Goal: Task Accomplishment & Management: Complete application form

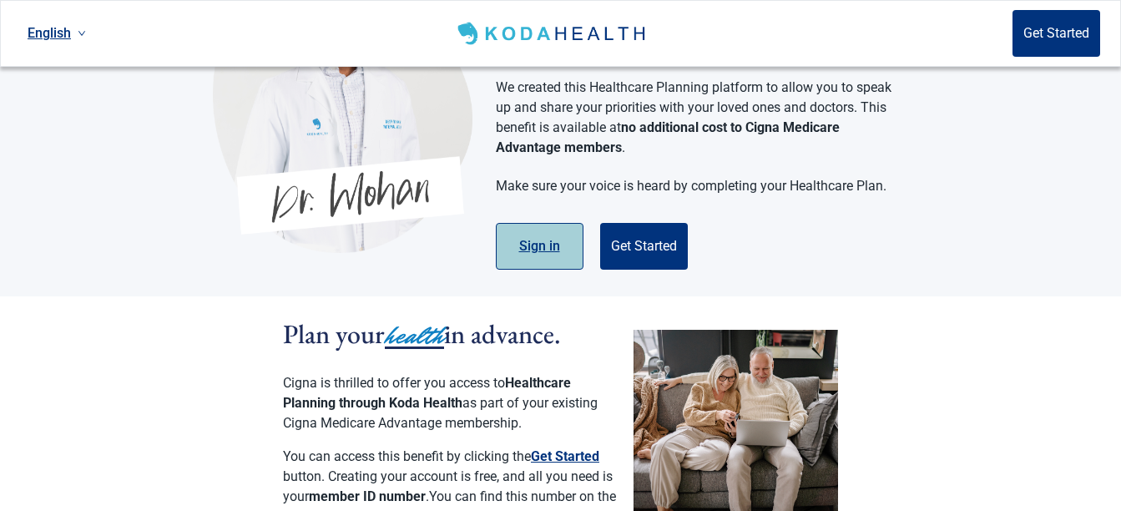
scroll to position [111, 0]
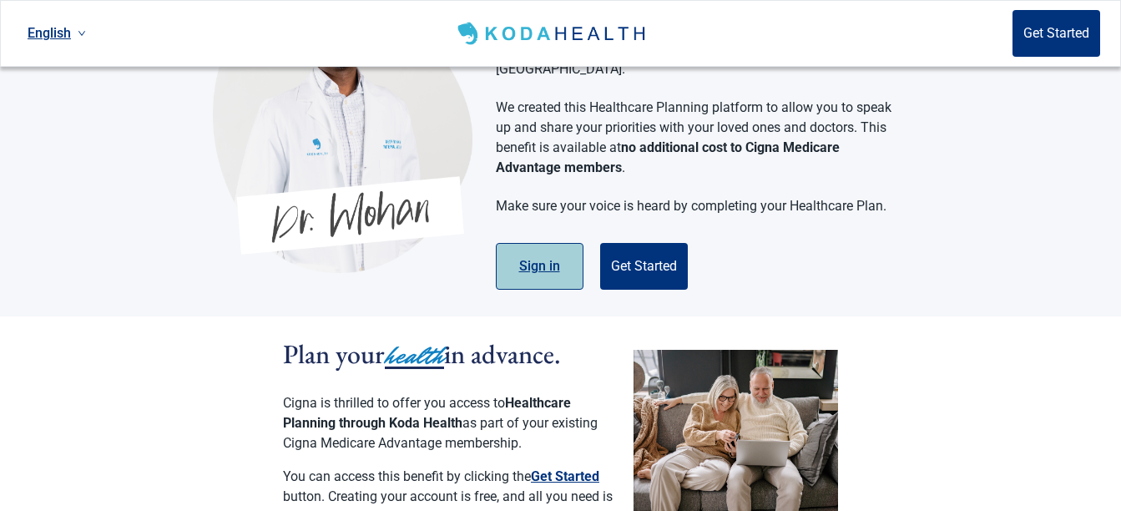
click at [542, 255] on button "Sign in" at bounding box center [540, 266] width 88 height 47
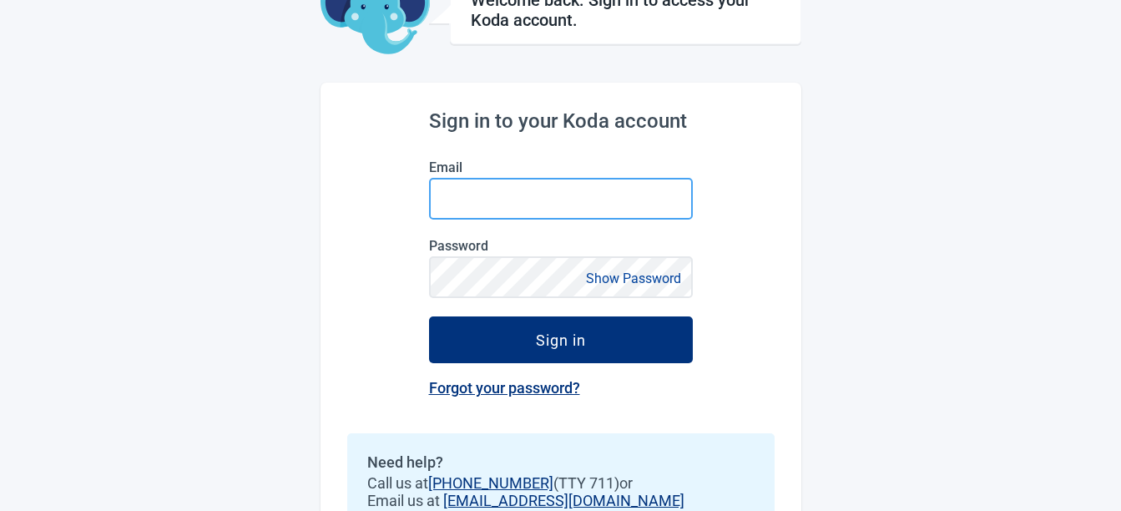
click at [471, 197] on input "Email" at bounding box center [561, 199] width 264 height 42
type input "[EMAIL_ADDRESS][DOMAIN_NAME]"
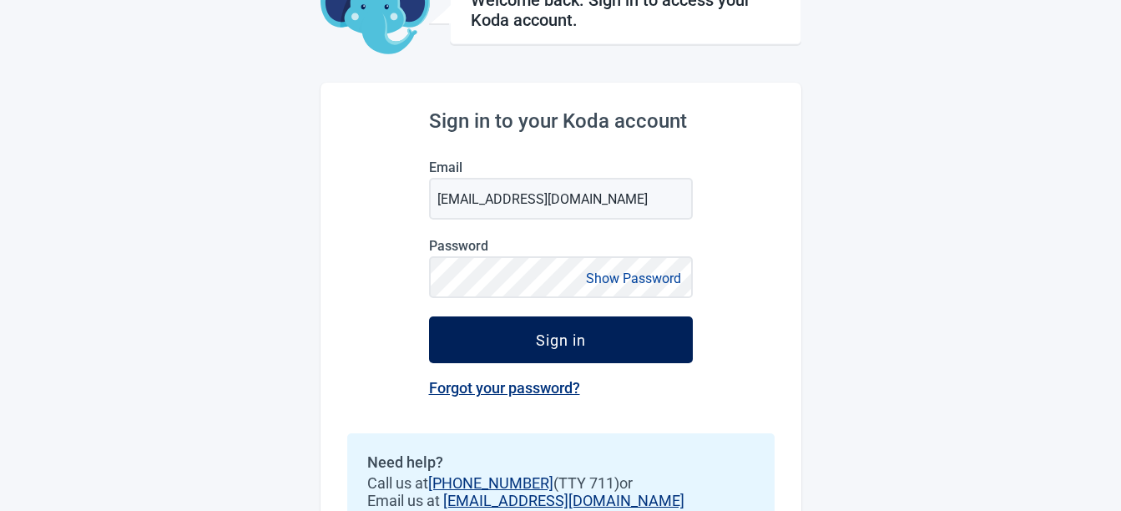
click at [551, 345] on div "Sign in" at bounding box center [561, 339] width 50 height 17
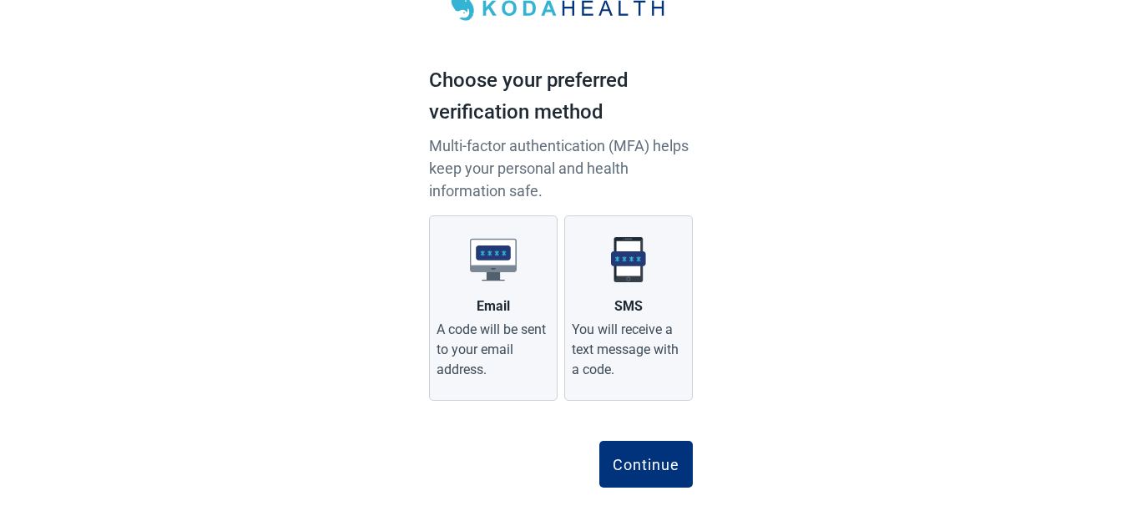
scroll to position [93, 0]
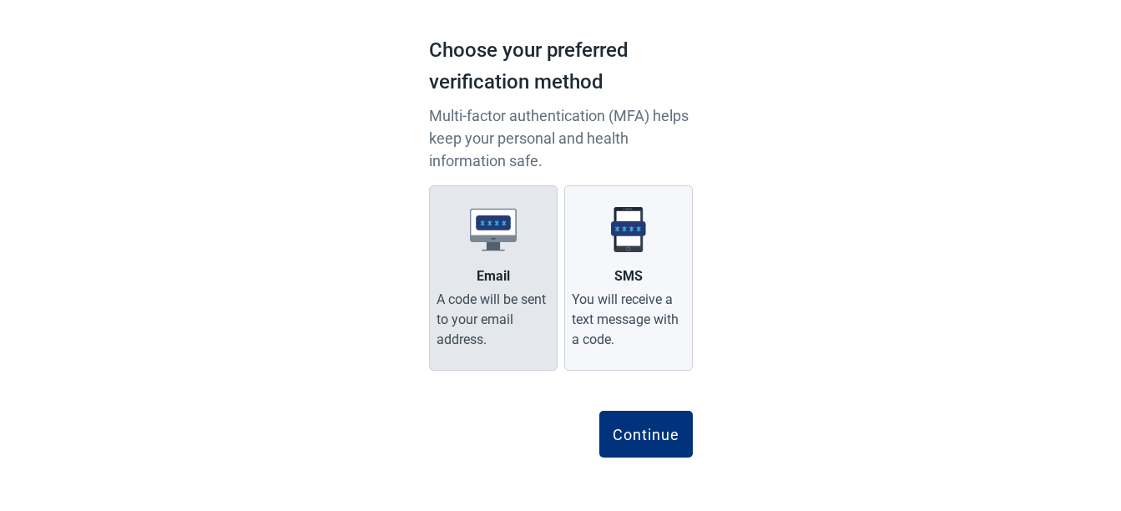
click at [494, 293] on div "A code will be sent to your email address." at bounding box center [492, 320] width 113 height 60
click at [0, 0] on input "Email A code will be sent to your email address." at bounding box center [0, 0] width 0 height 0
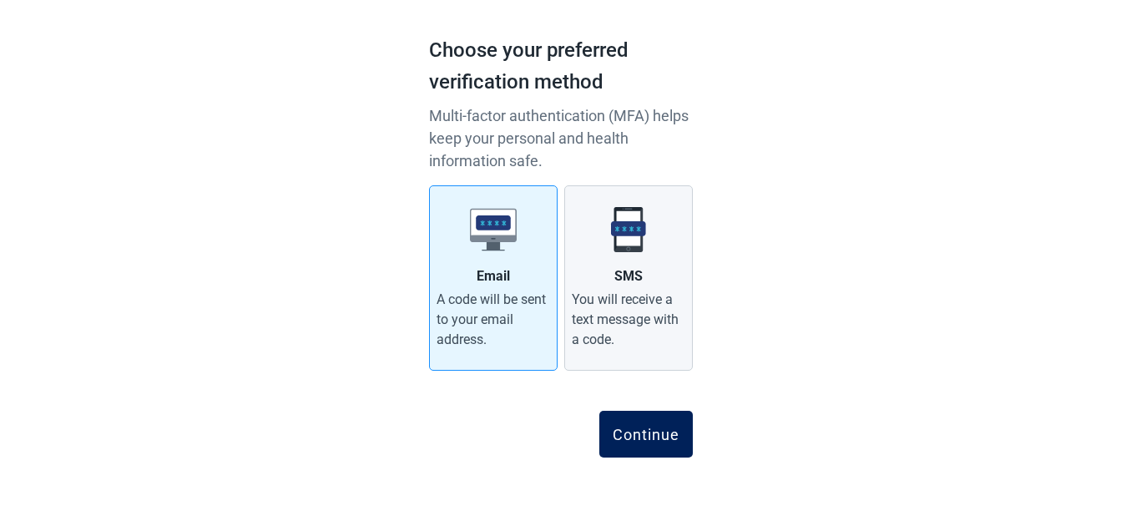
click at [647, 426] on div "Continue" at bounding box center [646, 434] width 67 height 17
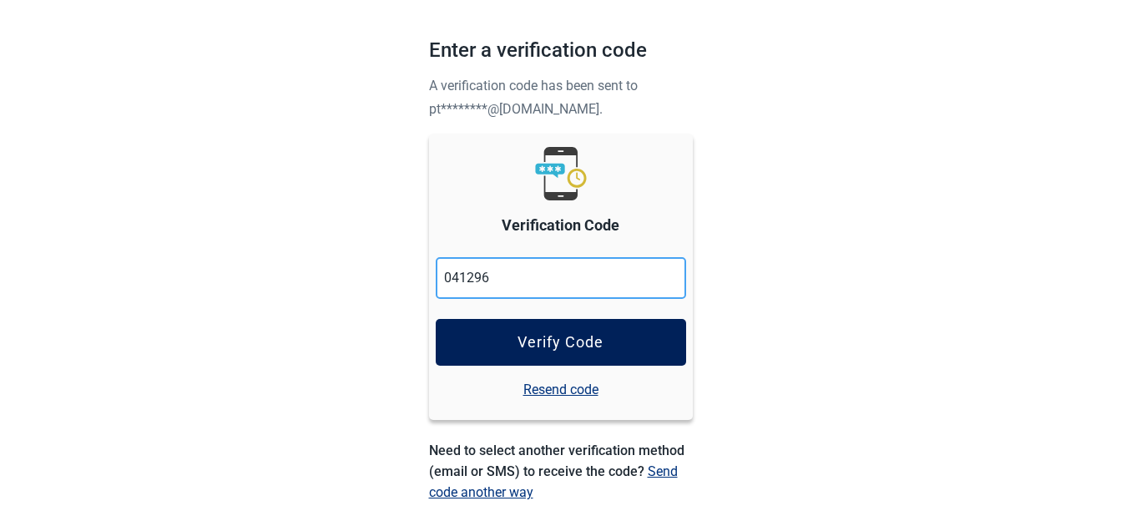
type input "041296"
click at [552, 340] on div "Verify Code" at bounding box center [560, 342] width 86 height 17
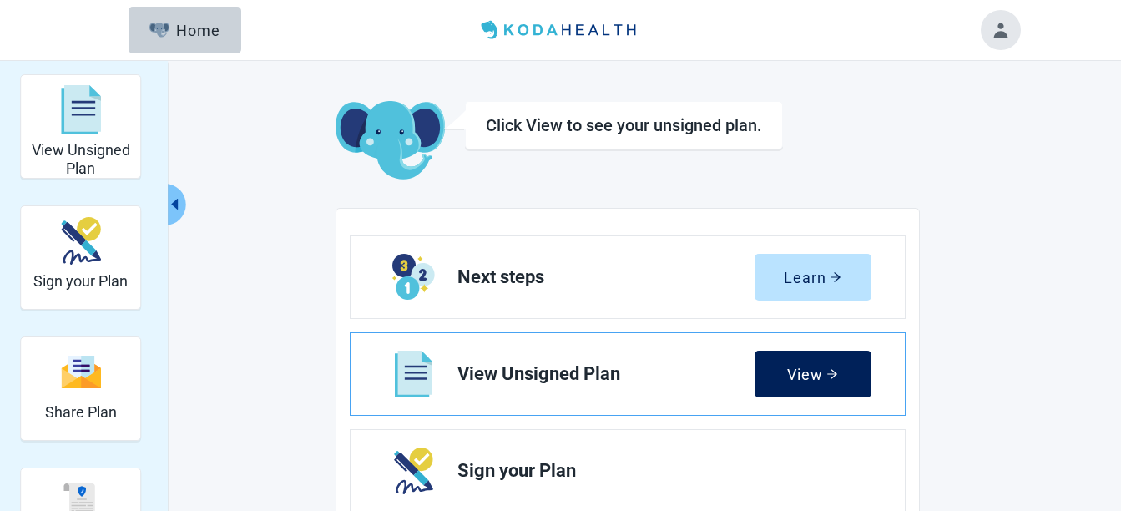
click at [803, 363] on button "View" at bounding box center [812, 373] width 117 height 47
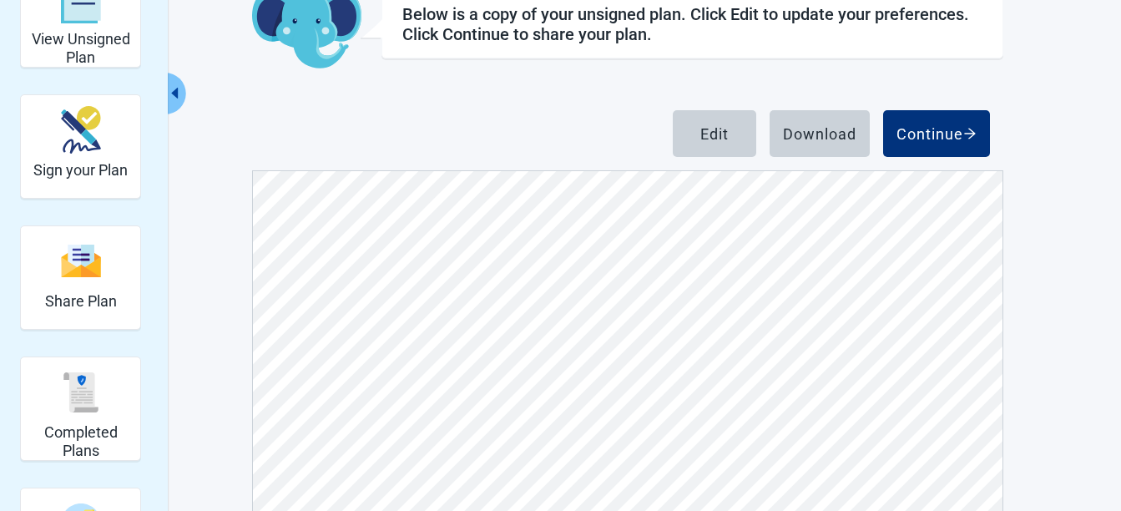
scroll to position [8790, 0]
click at [723, 147] on button "Edit" at bounding box center [714, 133] width 83 height 47
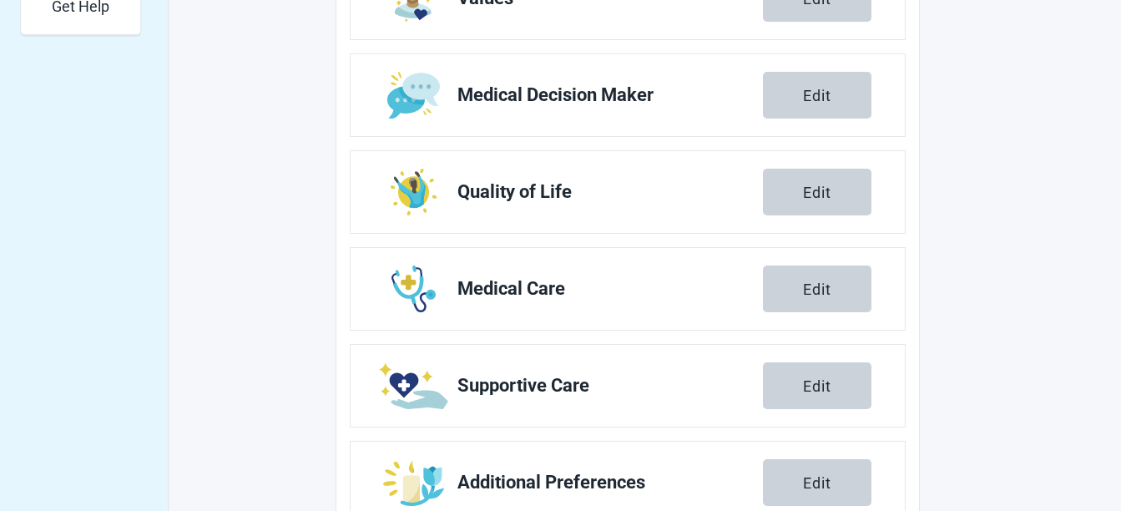
scroll to position [722, 0]
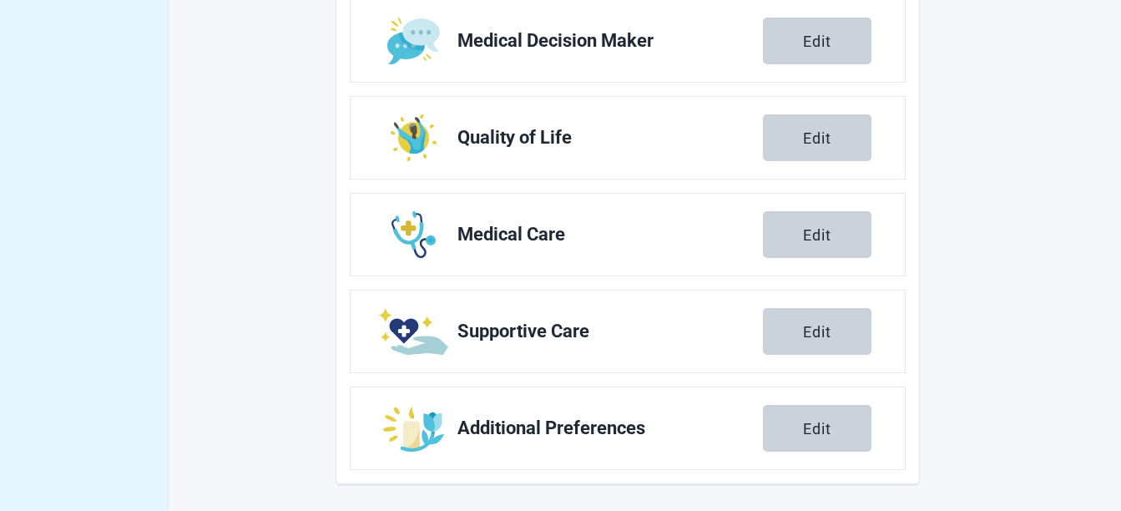
drag, startPoint x: 794, startPoint y: 426, endPoint x: 774, endPoint y: 417, distance: 21.3
click at [794, 426] on button "Edit" at bounding box center [817, 428] width 108 height 47
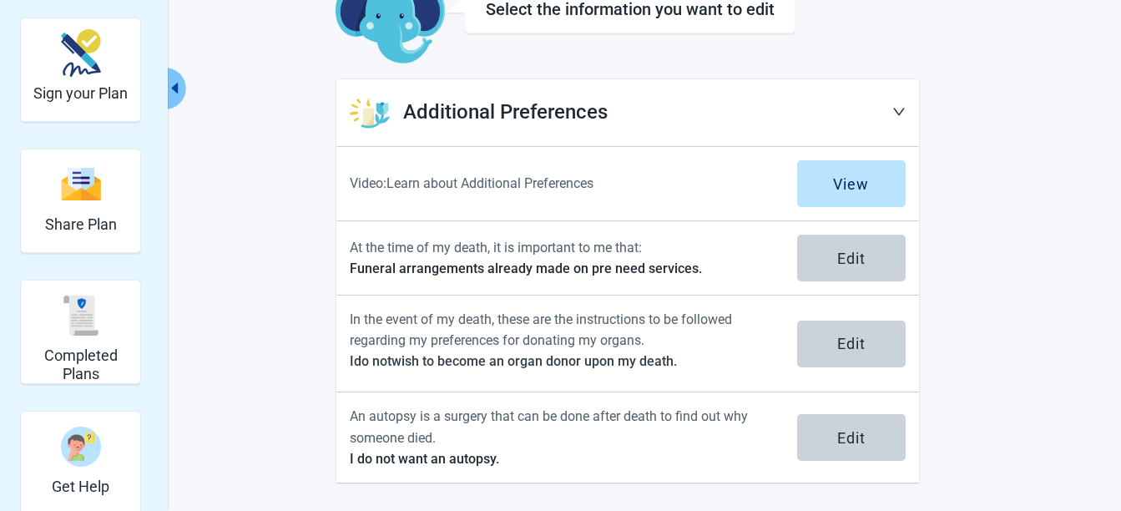
scroll to position [116, 0]
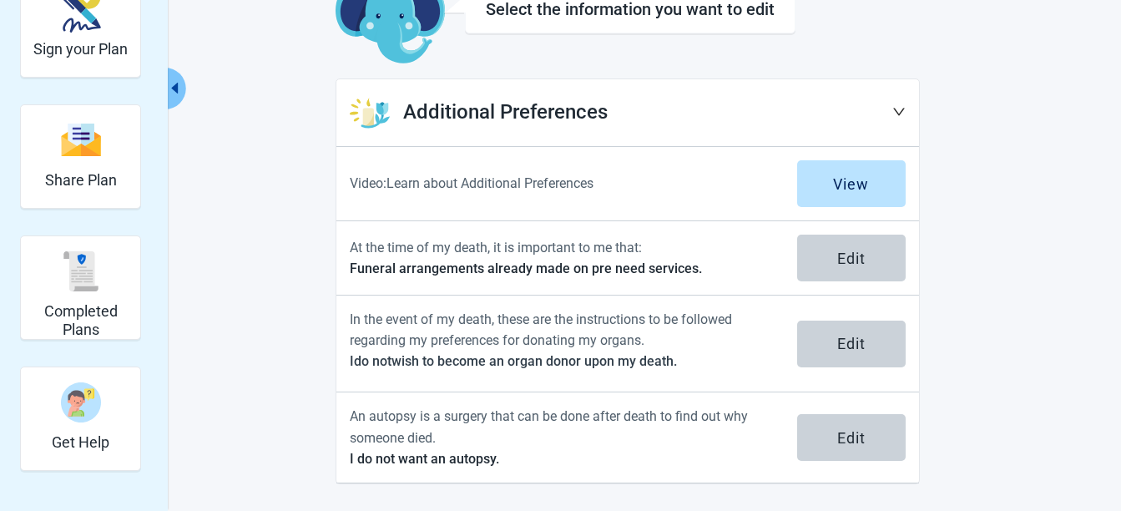
click at [898, 112] on icon "down" at bounding box center [898, 111] width 13 height 13
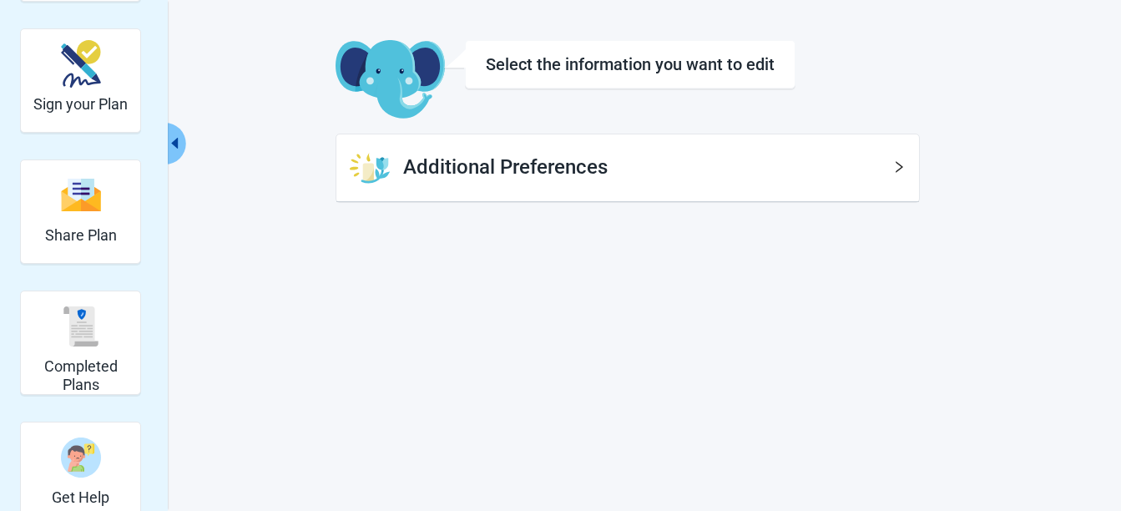
click at [849, 178] on h1 "Additional Preferences" at bounding box center [647, 168] width 489 height 32
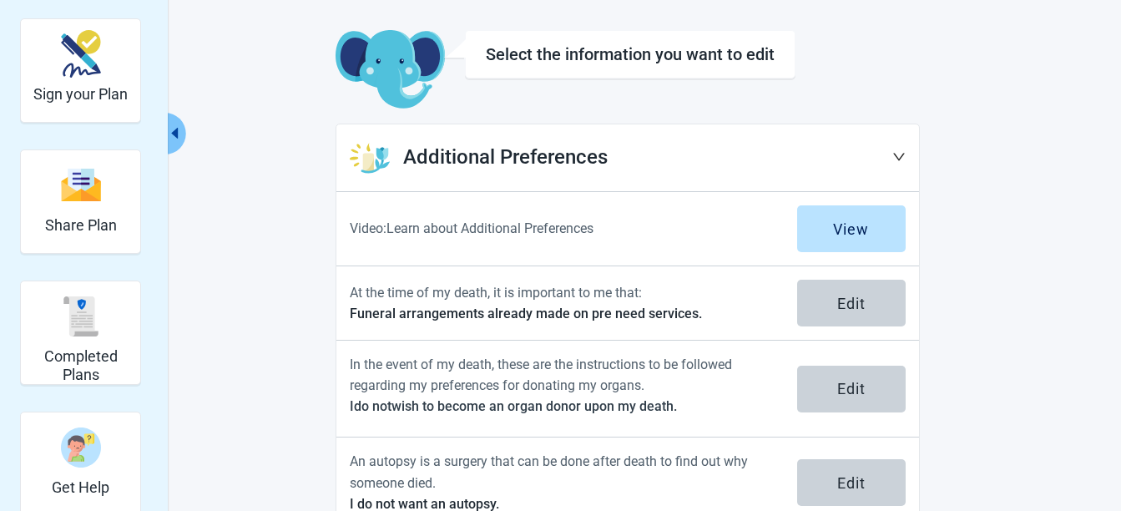
scroll to position [5, 0]
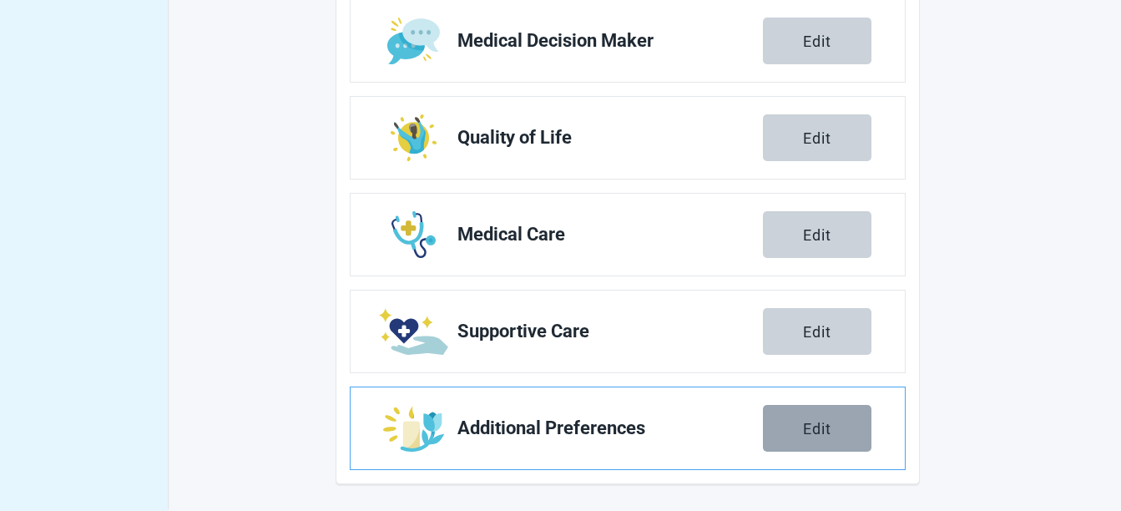
click at [805, 434] on div "Edit" at bounding box center [817, 428] width 28 height 17
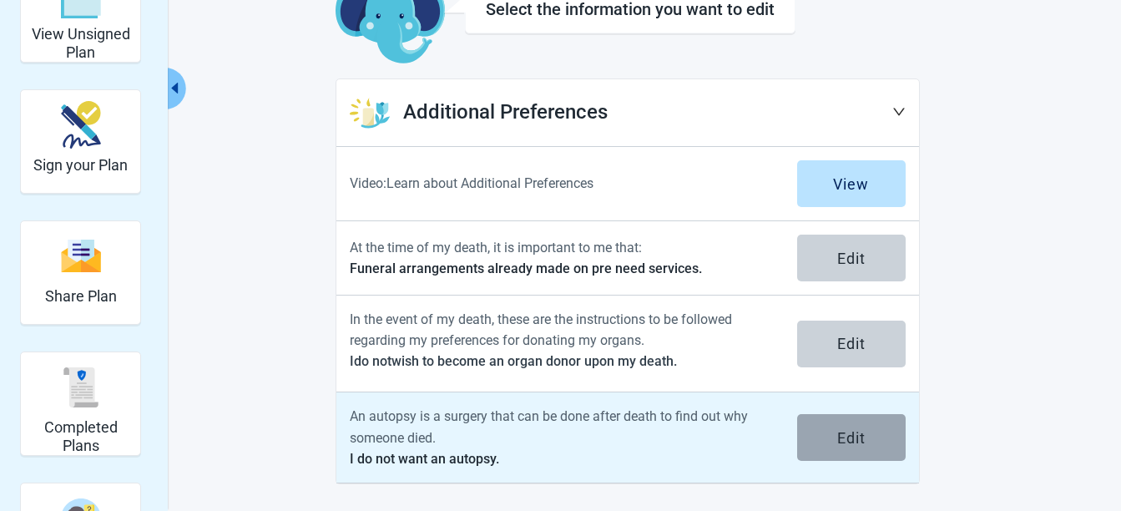
scroll to position [116, 0]
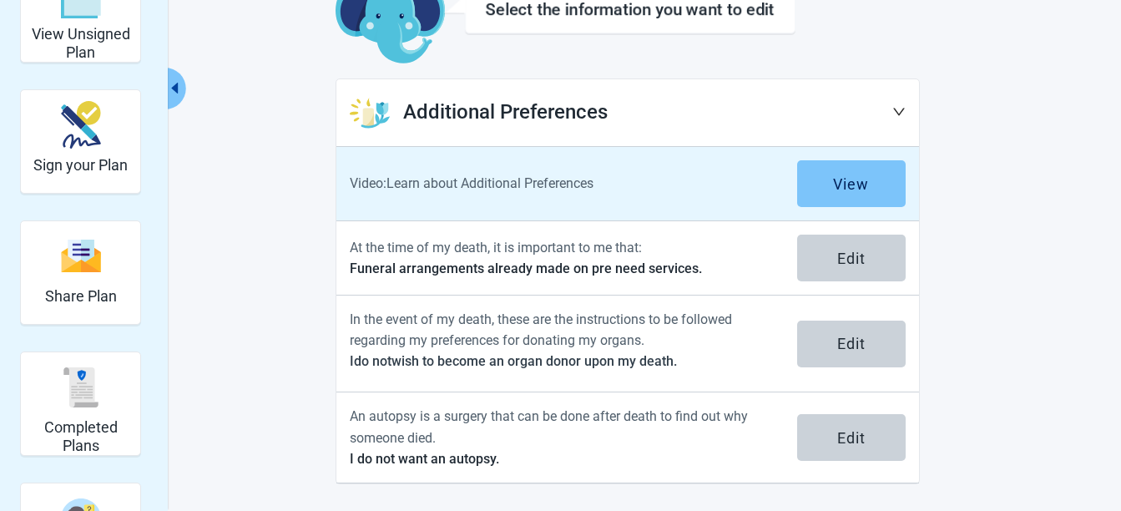
click at [832, 188] on button "View" at bounding box center [851, 183] width 108 height 47
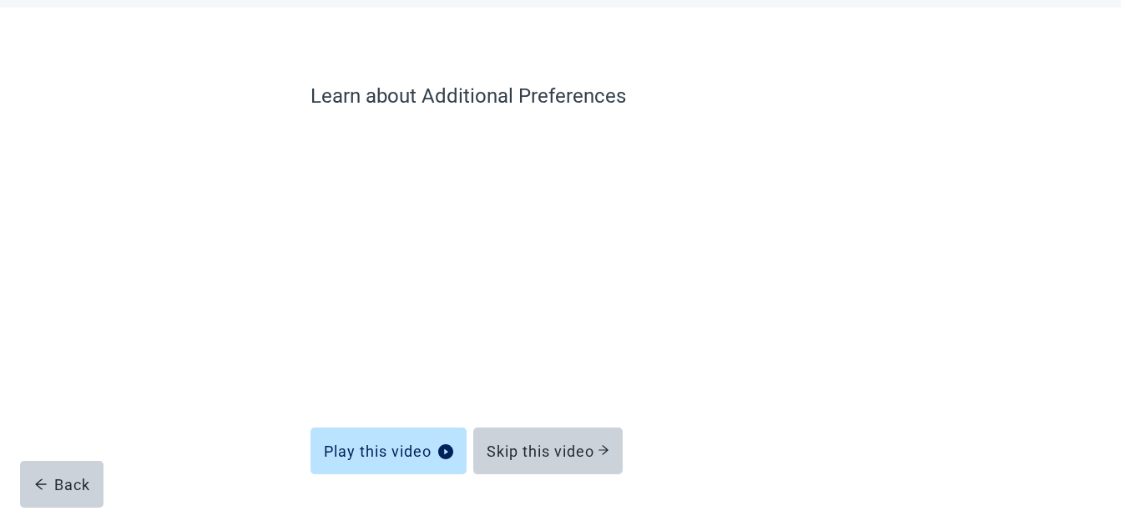
scroll to position [133, 0]
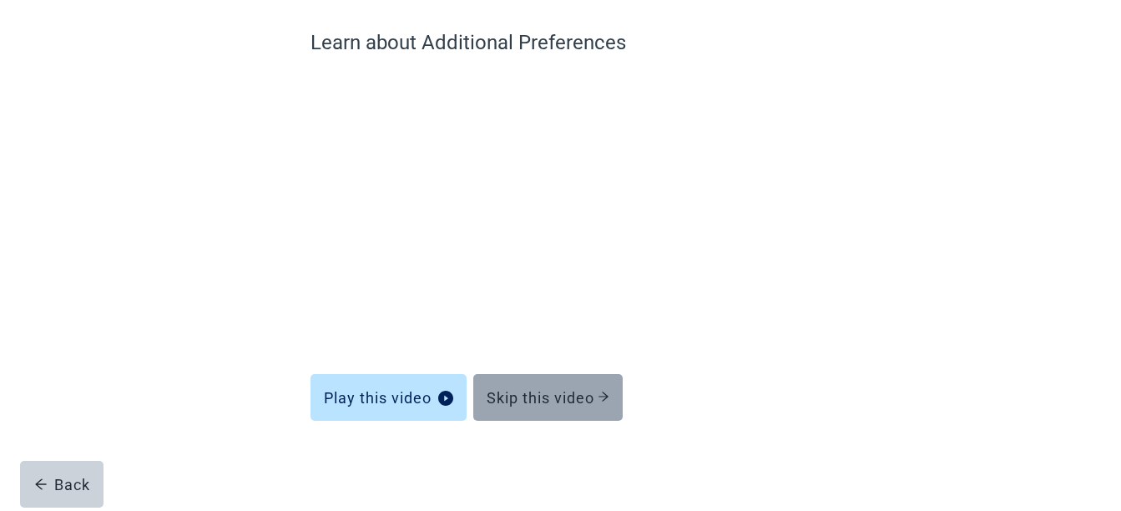
click at [544, 405] on div "Skip this video" at bounding box center [548, 397] width 123 height 17
click at [540, 386] on button "Skip this video" at bounding box center [547, 397] width 149 height 47
click at [557, 407] on button "Skip this video" at bounding box center [547, 397] width 149 height 47
click at [557, 406] on button "Skip this video" at bounding box center [547, 397] width 149 height 47
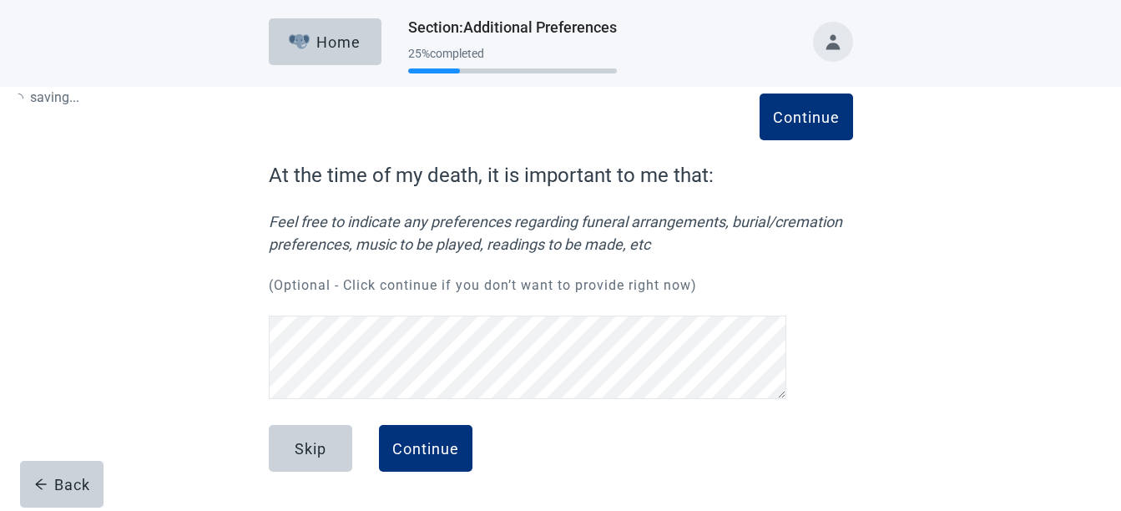
click at [556, 425] on div "Skip Continue" at bounding box center [561, 466] width 584 height 83
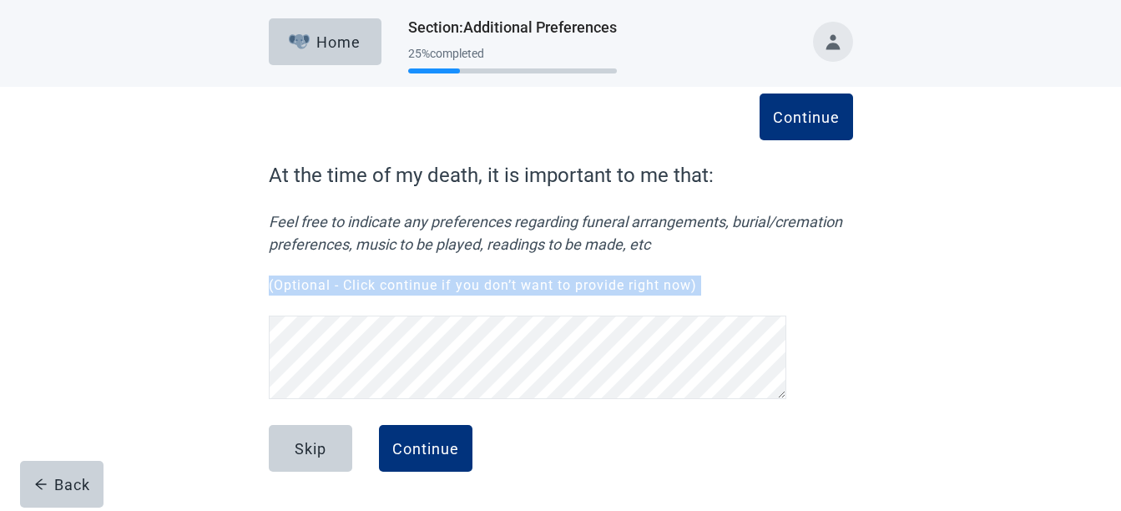
click at [556, 401] on div "Continue At the time of my death, it is important to me that: Feel free to indi…" at bounding box center [561, 282] width 584 height 245
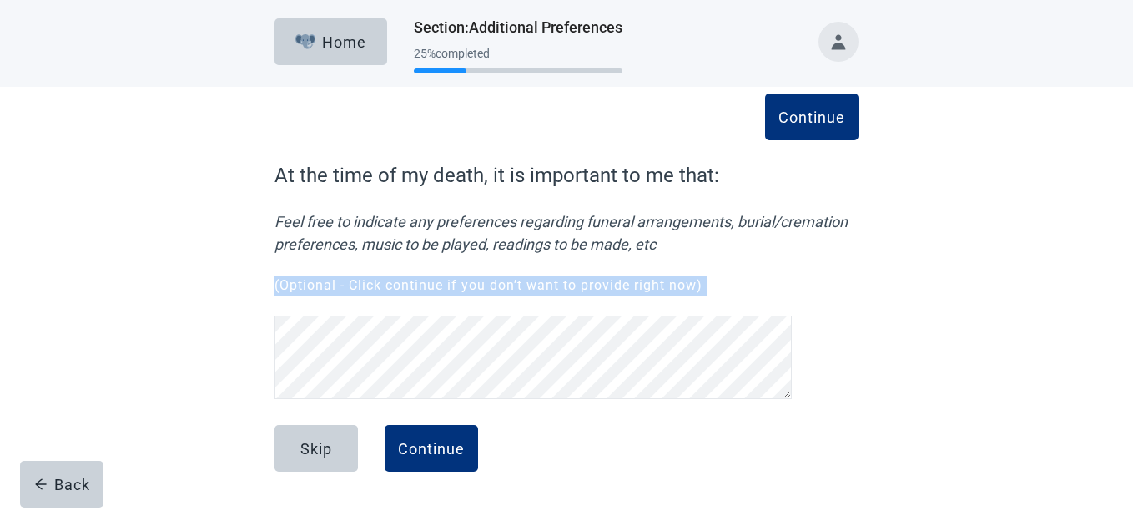
click at [615, 441] on div "Skip Continue" at bounding box center [567, 466] width 584 height 83
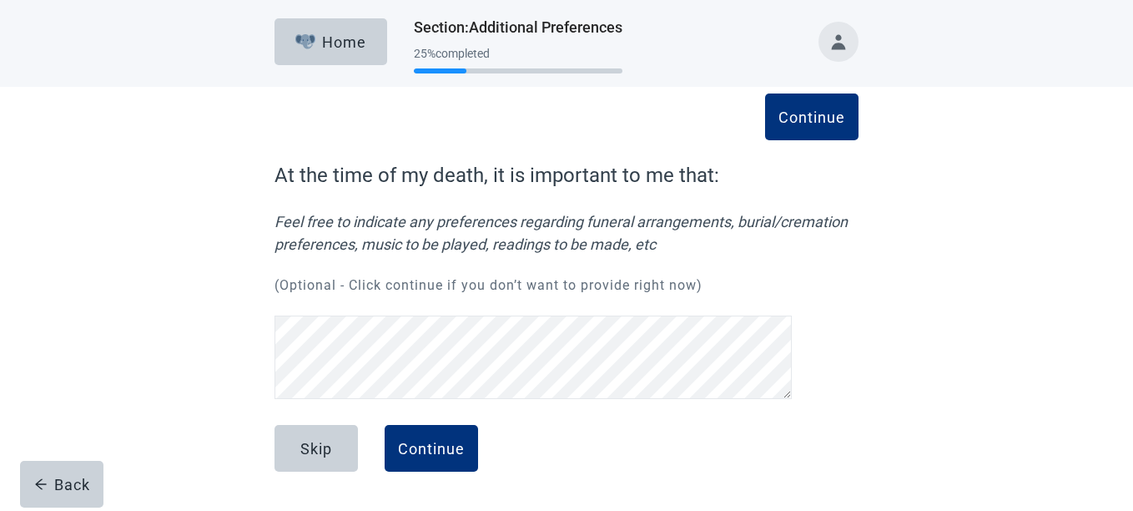
click at [227, 277] on div "Continue At the time of my death, it is important to me that: Feel free to indi…" at bounding box center [566, 314] width 701 height 388
click at [431, 446] on div "Continue" at bounding box center [431, 448] width 67 height 17
click at [427, 447] on div "Continue" at bounding box center [431, 448] width 67 height 17
click at [445, 454] on div "Continue" at bounding box center [431, 448] width 67 height 17
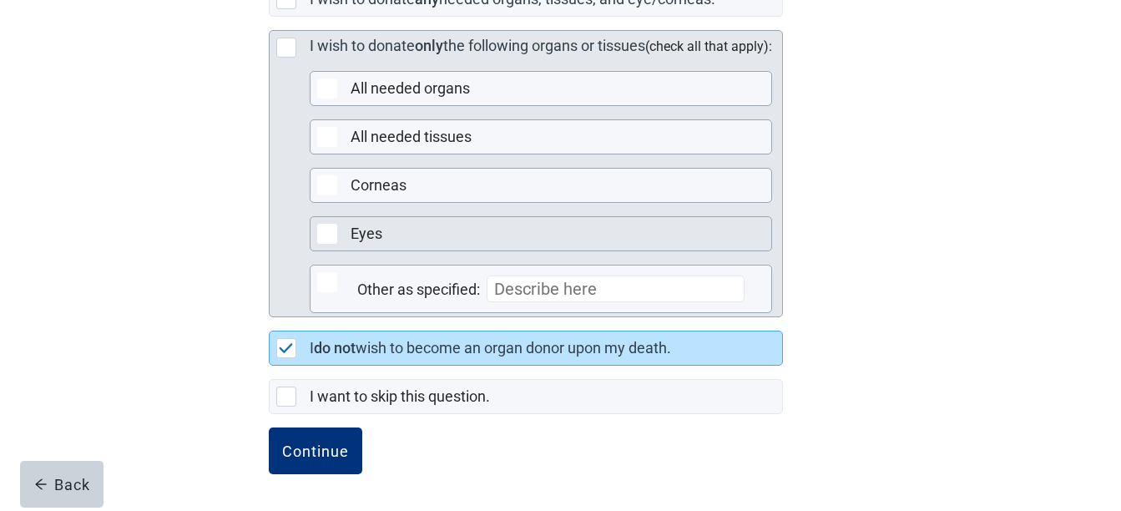
scroll to position [518, 0]
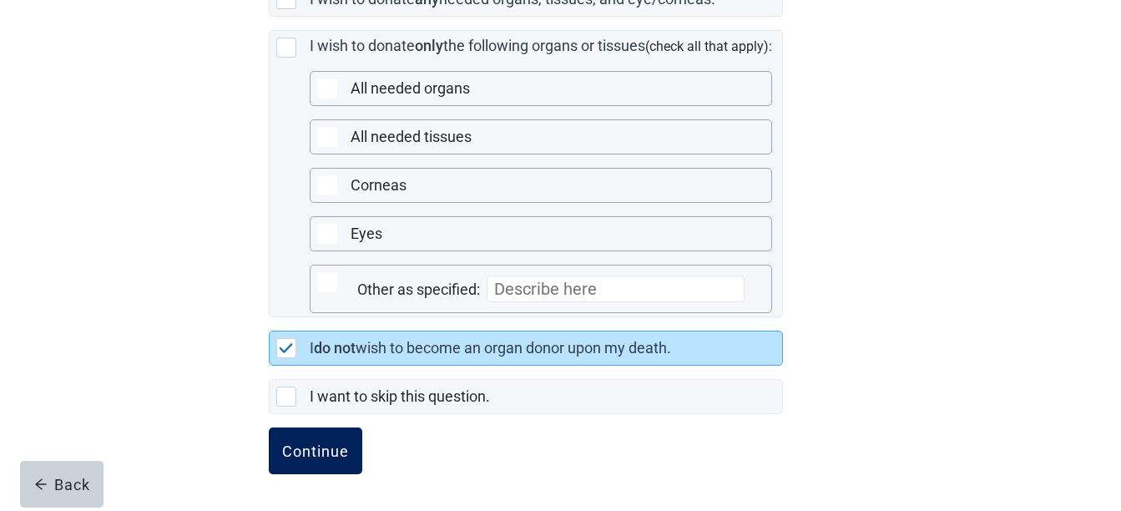
click at [297, 436] on button "Continue" at bounding box center [315, 450] width 93 height 47
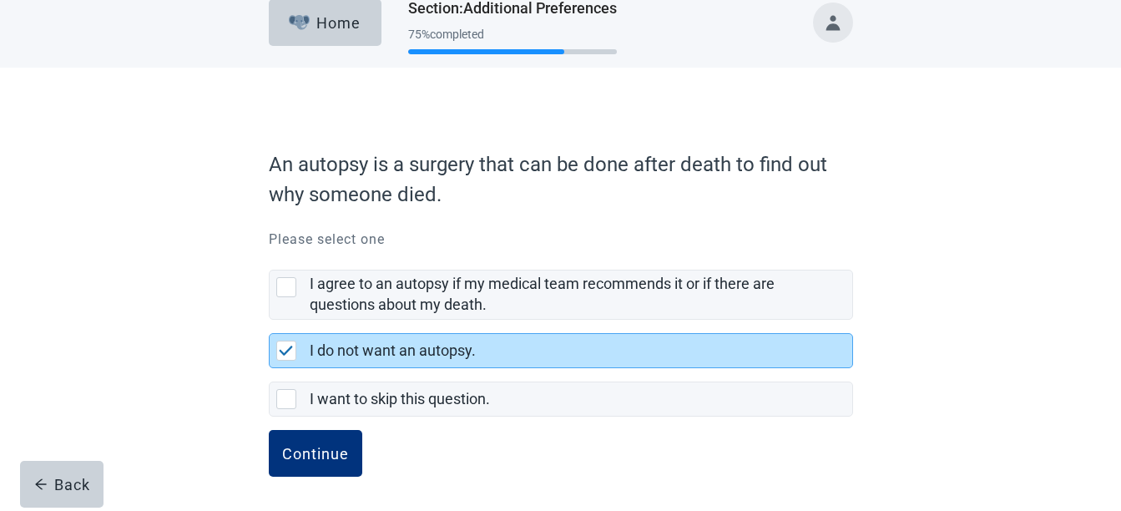
scroll to position [22, 0]
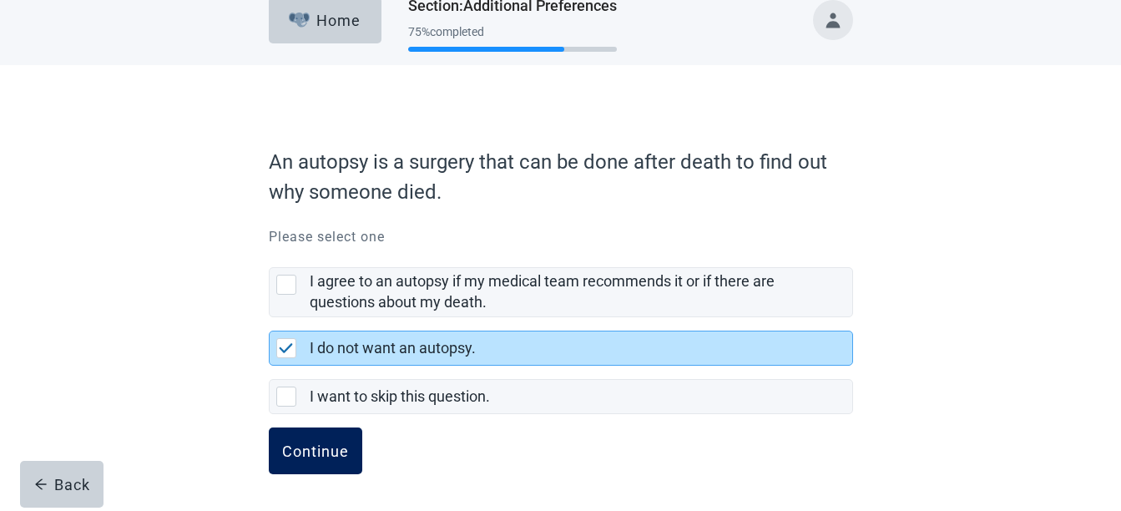
click at [302, 455] on div "Continue" at bounding box center [315, 450] width 67 height 17
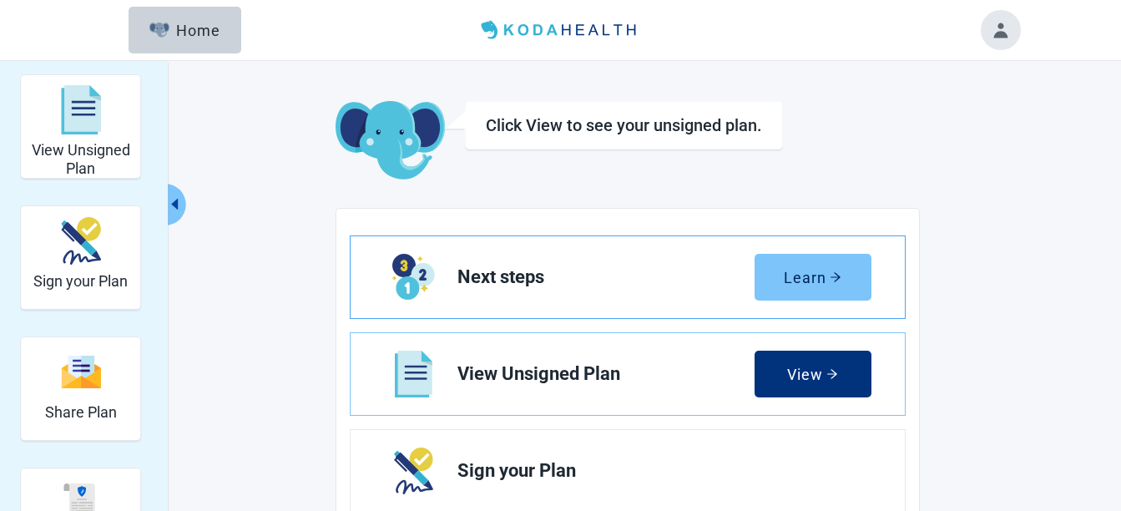
click at [795, 270] on div "Learn" at bounding box center [813, 277] width 58 height 17
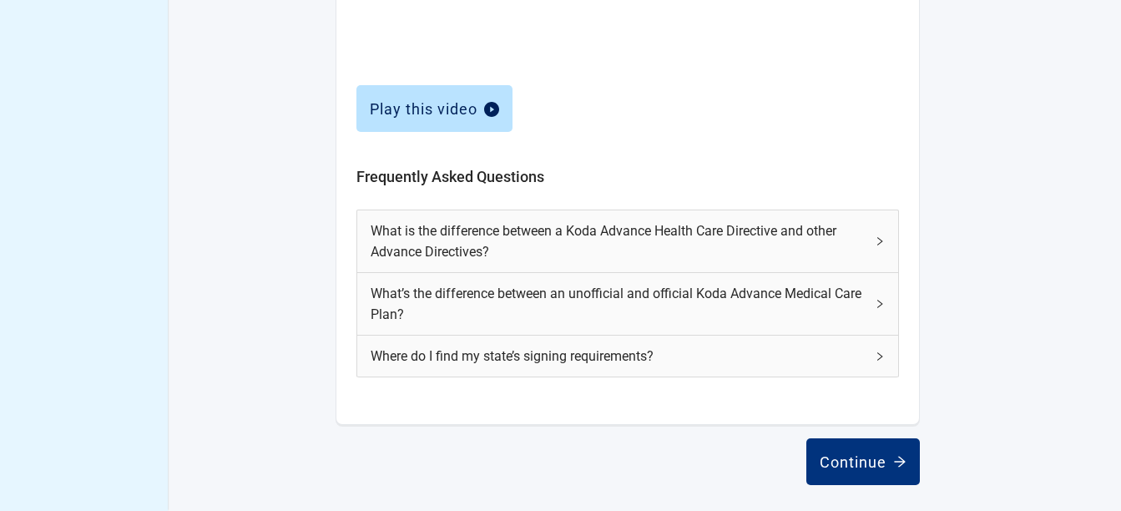
scroll to position [784, 0]
click at [860, 460] on div "Continue" at bounding box center [862, 460] width 87 height 17
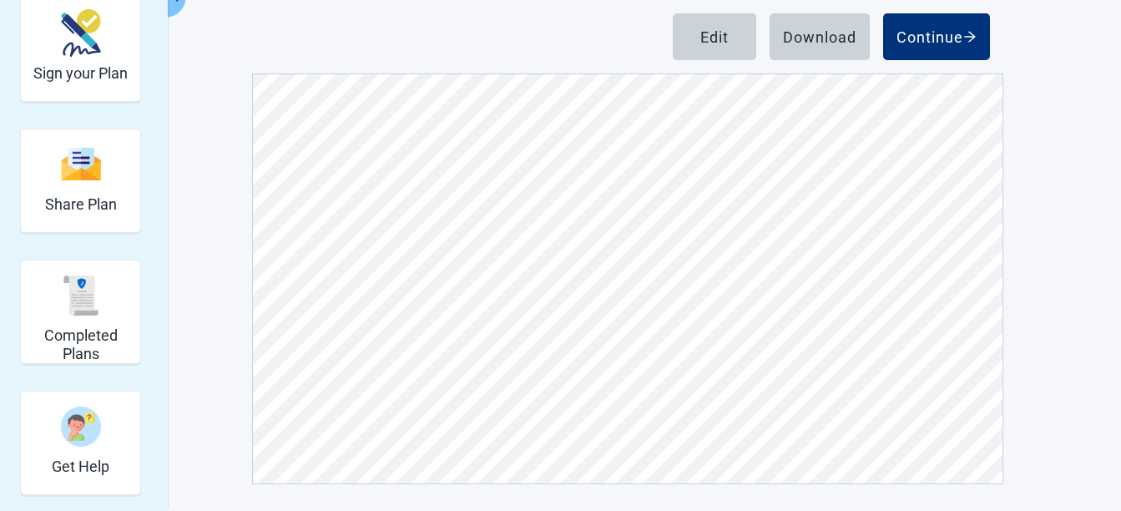
scroll to position [9680, 0]
click at [709, 43] on div "Edit" at bounding box center [714, 36] width 28 height 17
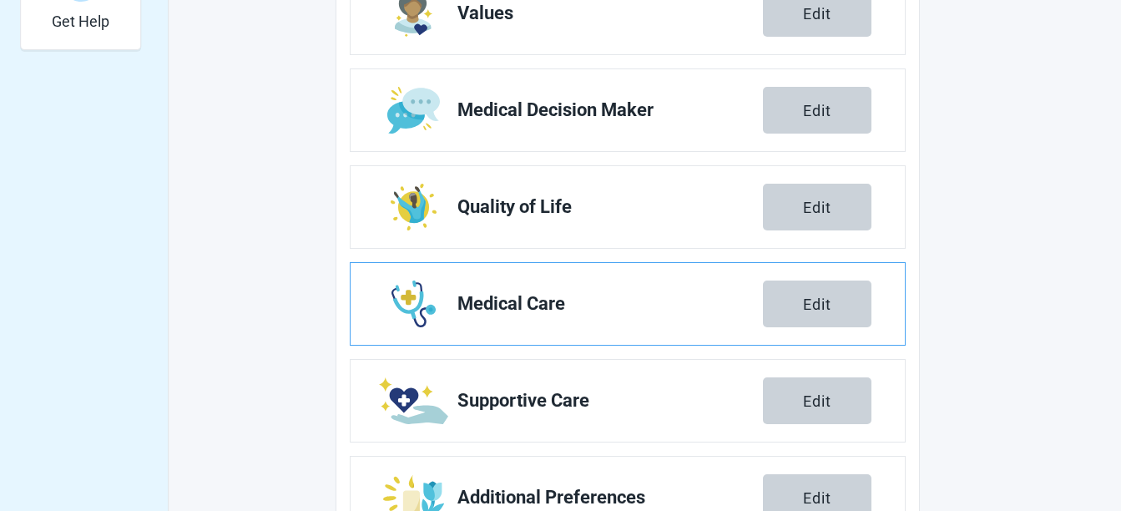
scroll to position [722, 0]
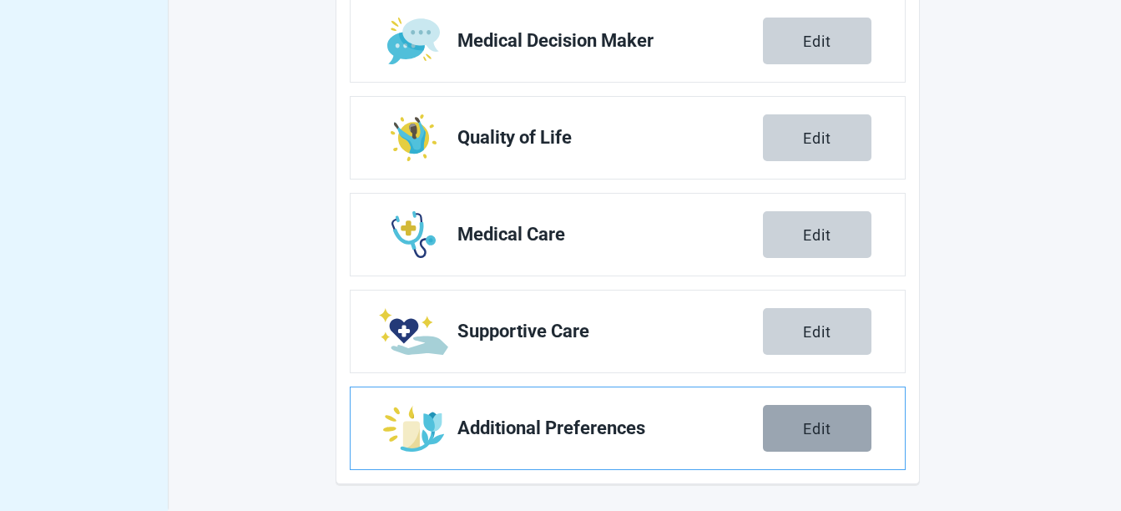
click at [779, 427] on button "Edit" at bounding box center [817, 428] width 108 height 47
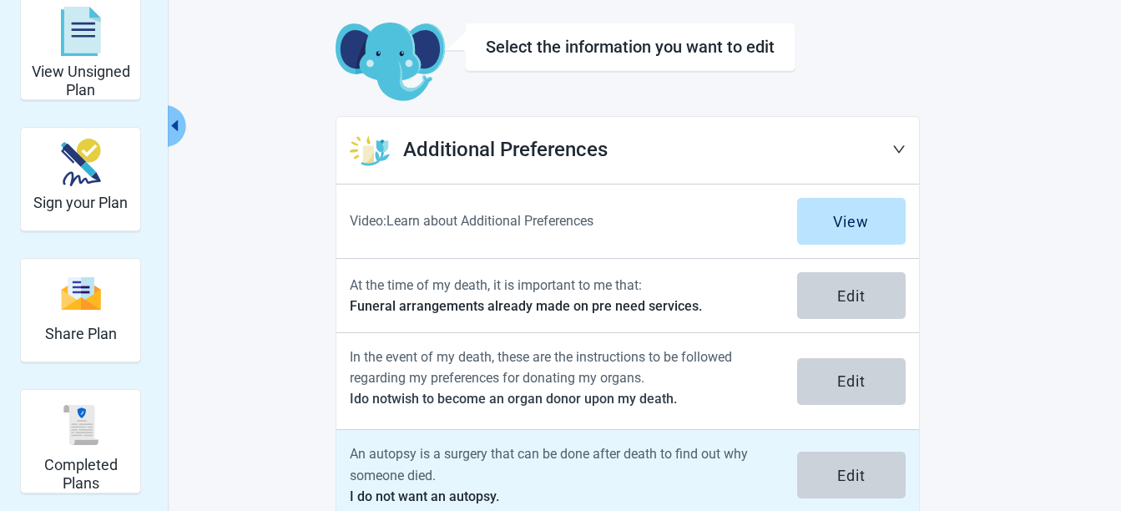
scroll to position [116, 0]
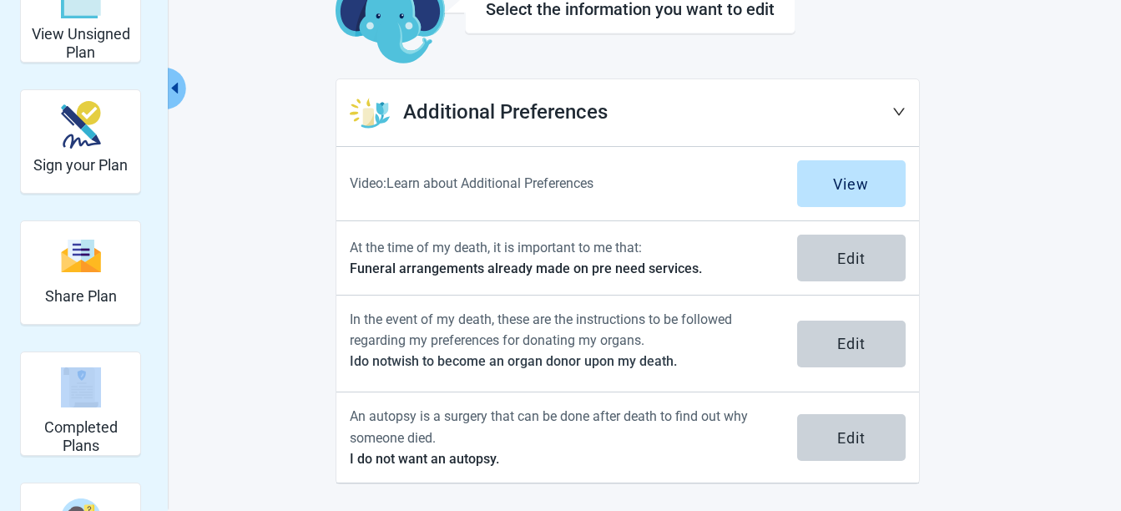
drag, startPoint x: 154, startPoint y: 295, endPoint x: 145, endPoint y: 358, distance: 63.3
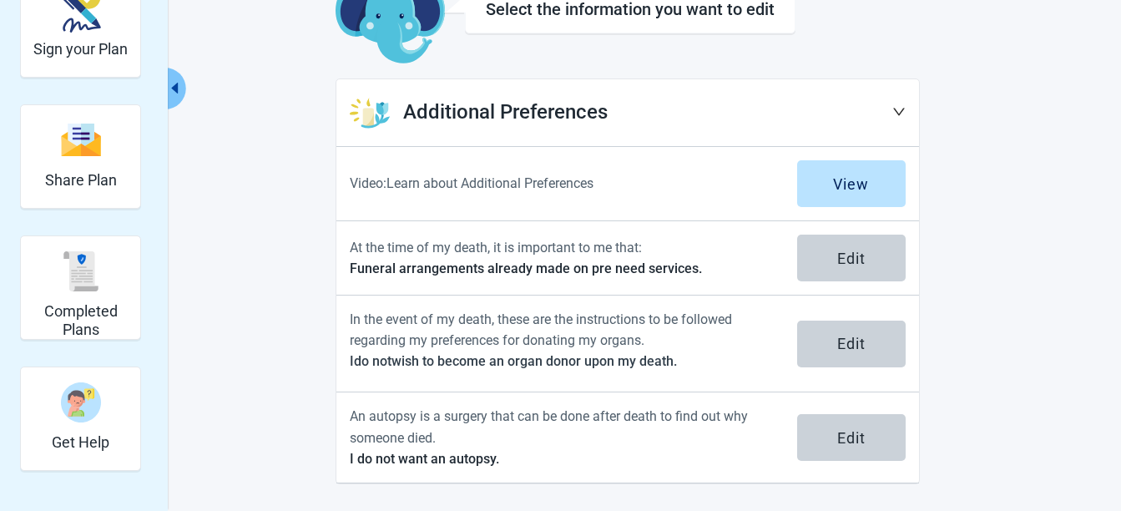
click at [213, 331] on div "View Unsigned Plan Sign your Plan Share Plan Completed Plans Get Help Select th…" at bounding box center [561, 221] width 918 height 526
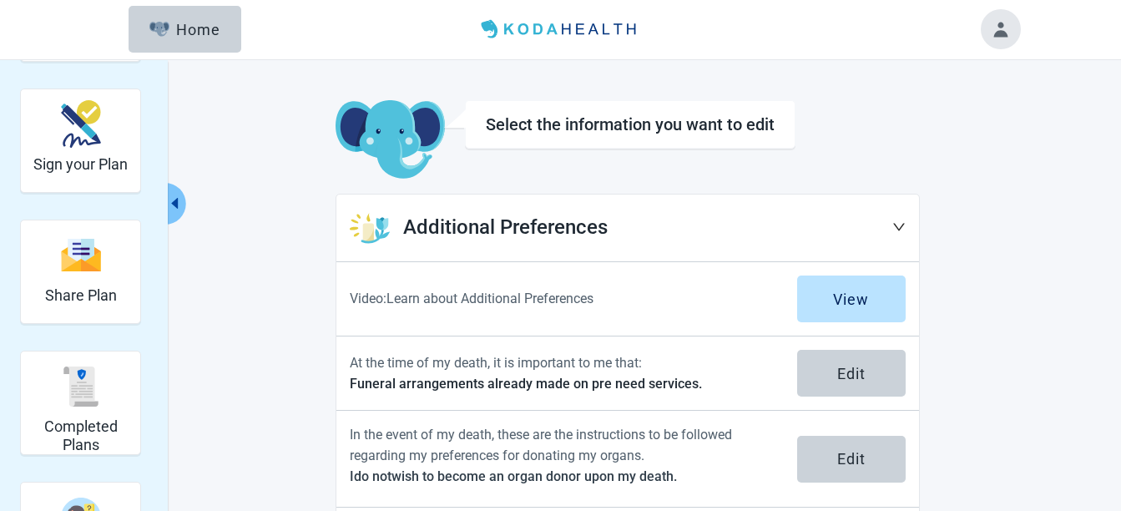
scroll to position [0, 0]
click at [106, 165] on h2 "Sign your Plan" at bounding box center [80, 165] width 94 height 18
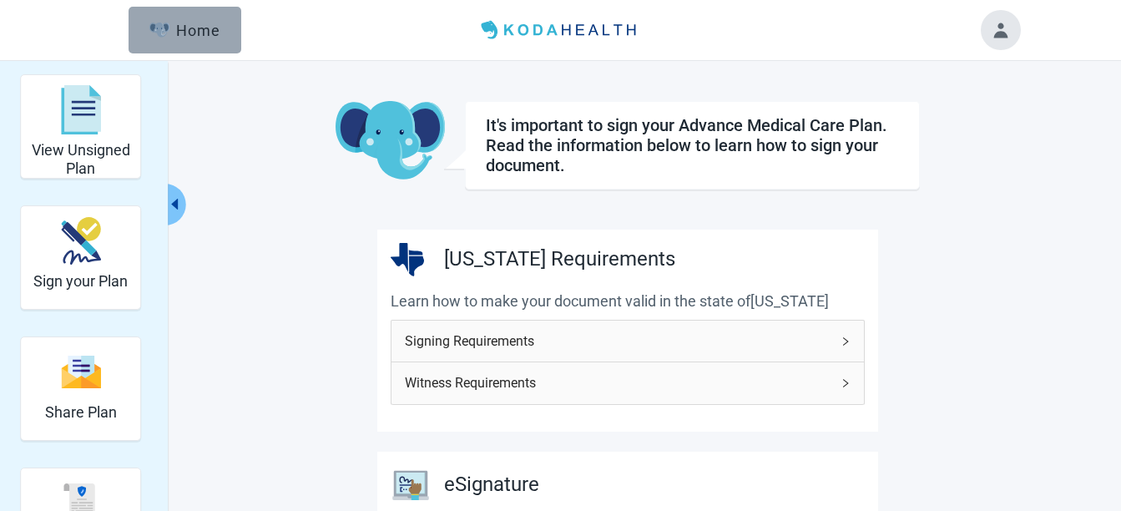
click at [195, 31] on div "Home" at bounding box center [185, 30] width 72 height 17
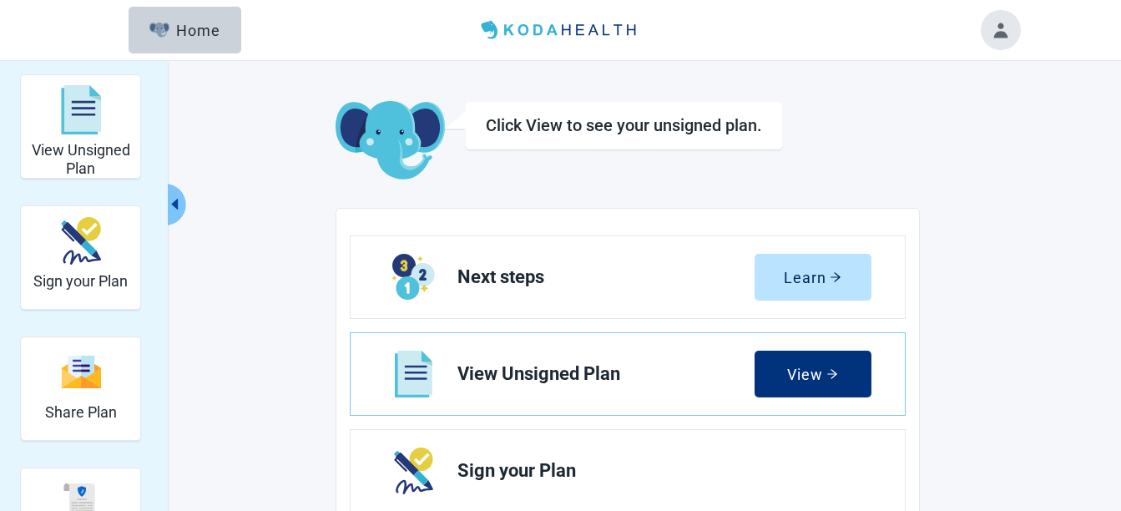
drag, startPoint x: 824, startPoint y: 368, endPoint x: 794, endPoint y: 365, distance: 30.2
click at [823, 371] on div "View" at bounding box center [812, 374] width 51 height 17
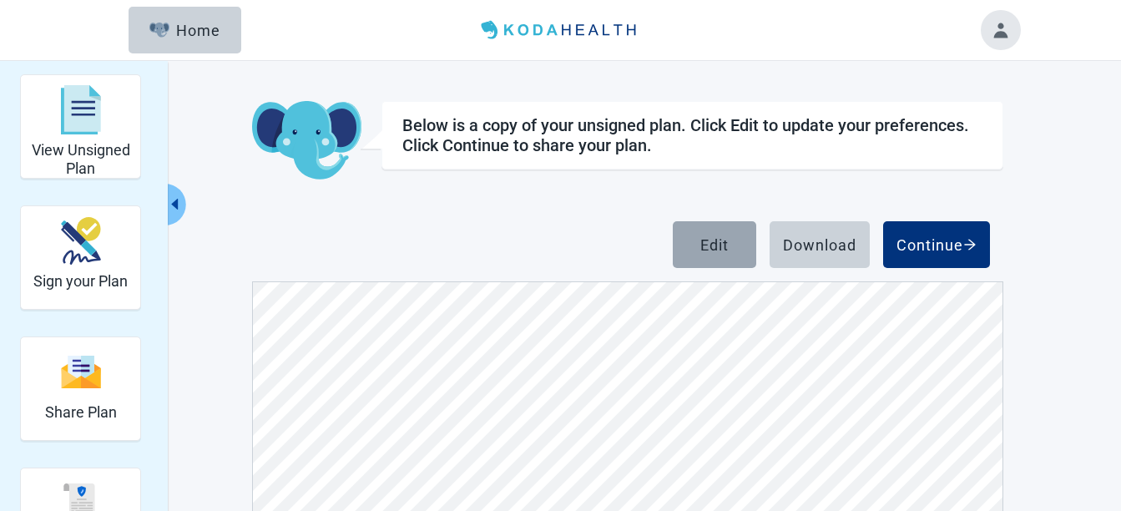
click at [713, 241] on div "Edit" at bounding box center [714, 244] width 28 height 17
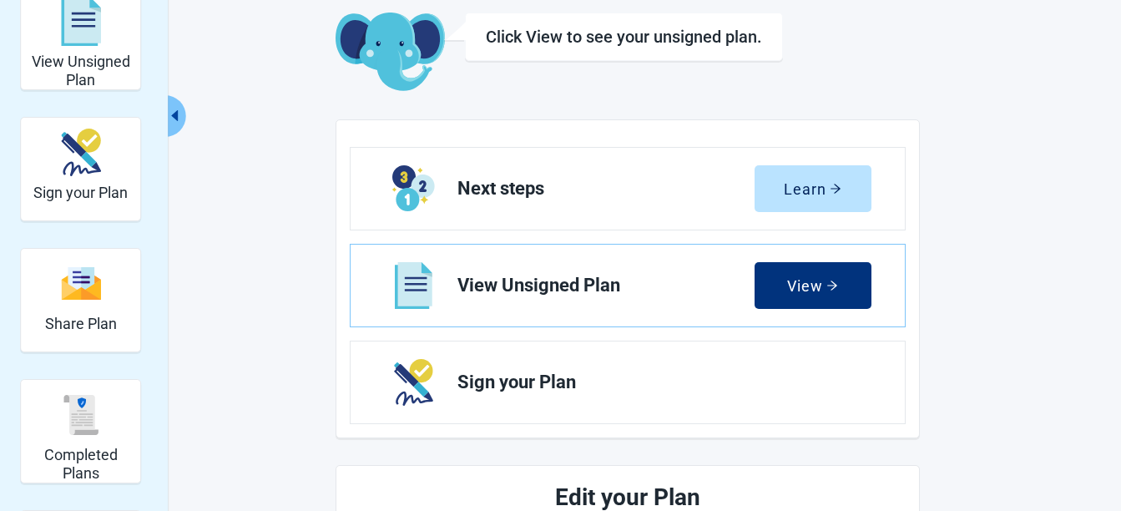
scroll to position [111, 0]
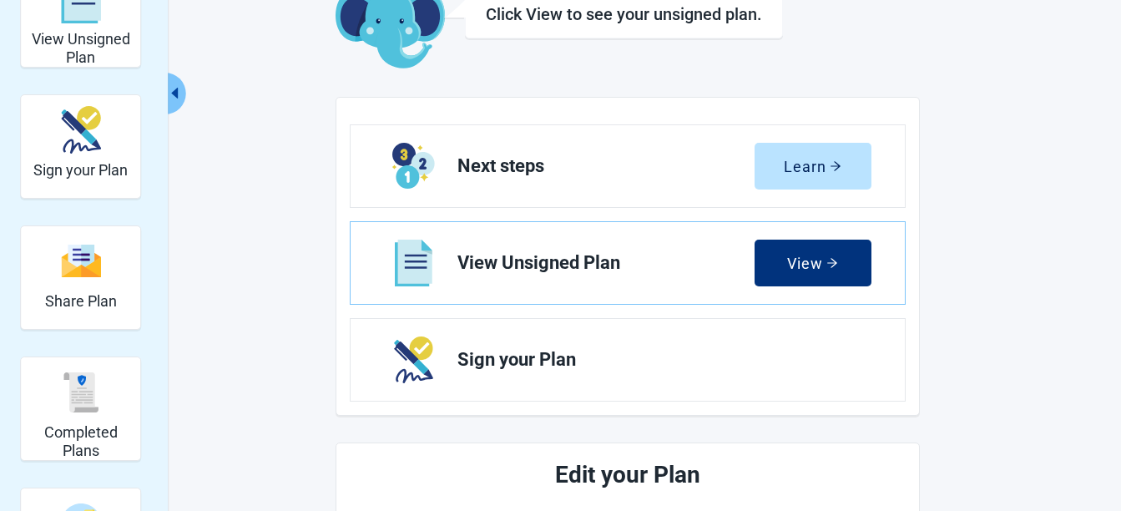
drag, startPoint x: 783, startPoint y: 263, endPoint x: 690, endPoint y: 283, distance: 94.8
click at [783, 264] on button "View" at bounding box center [812, 263] width 117 height 47
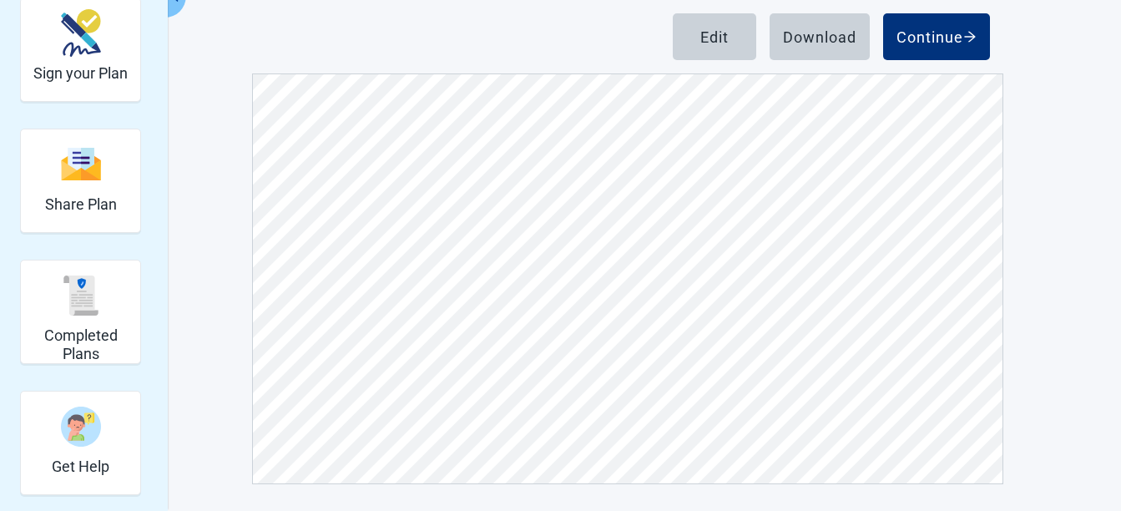
scroll to position [6320, 0]
click at [709, 43] on div "Edit" at bounding box center [714, 36] width 28 height 17
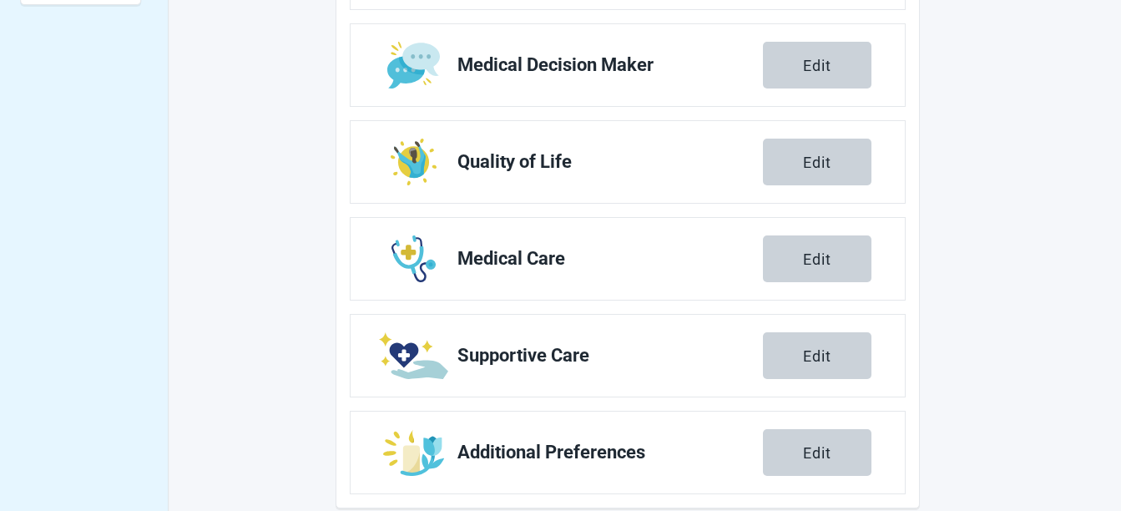
scroll to position [722, 0]
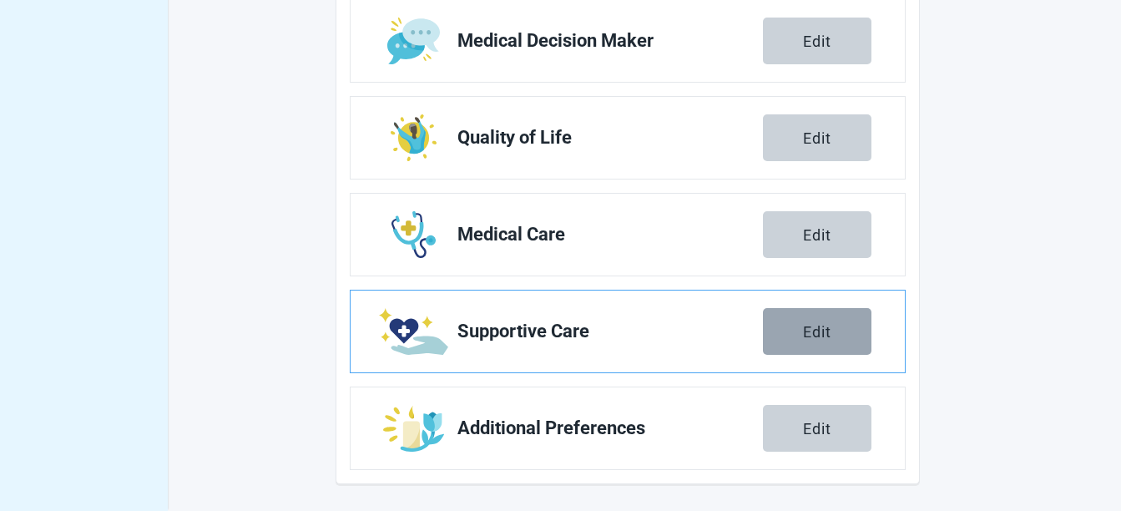
click at [801, 335] on button "Edit" at bounding box center [817, 331] width 108 height 47
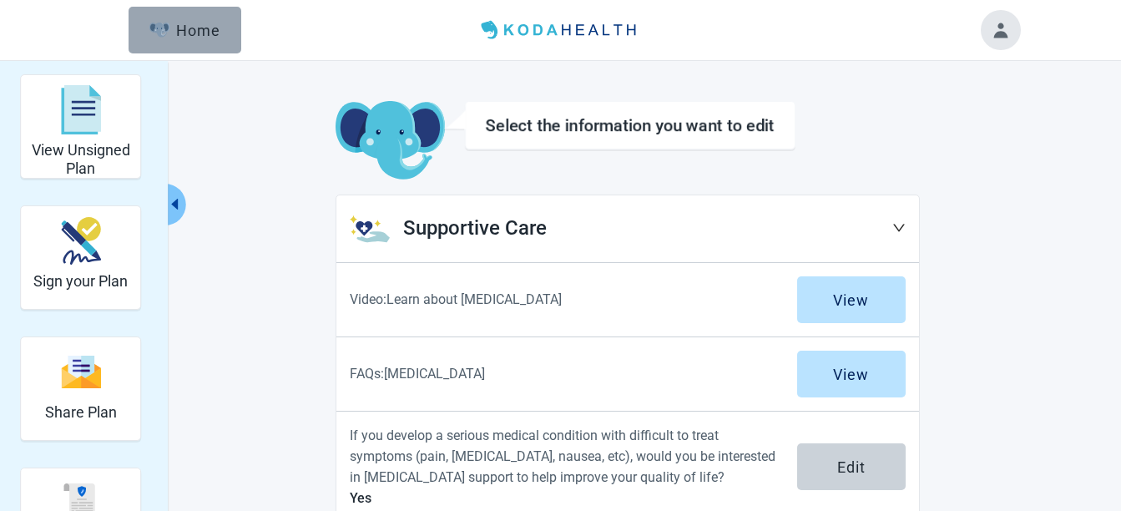
click at [209, 42] on button "Home" at bounding box center [185, 30] width 113 height 47
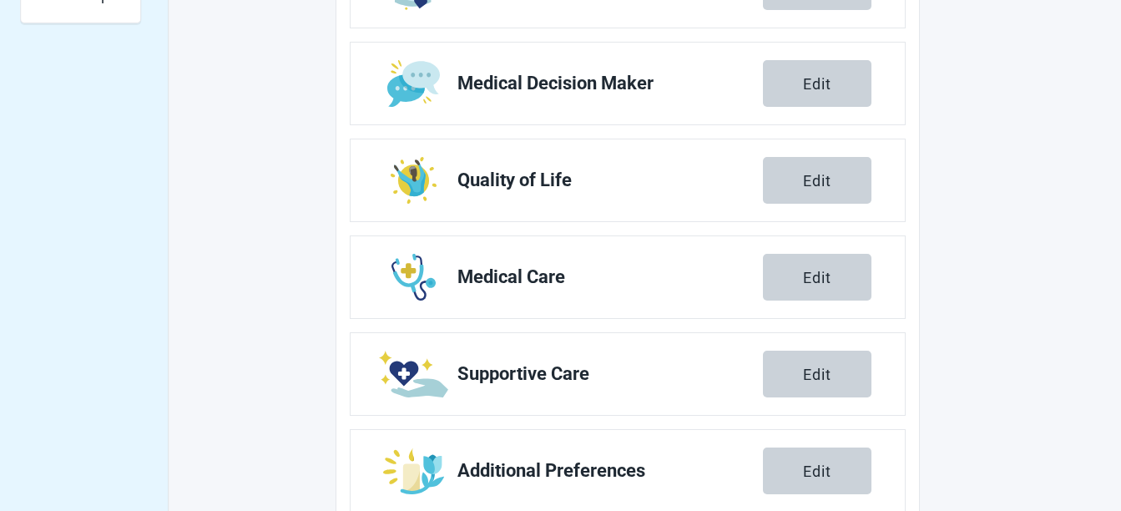
scroll to position [722, 0]
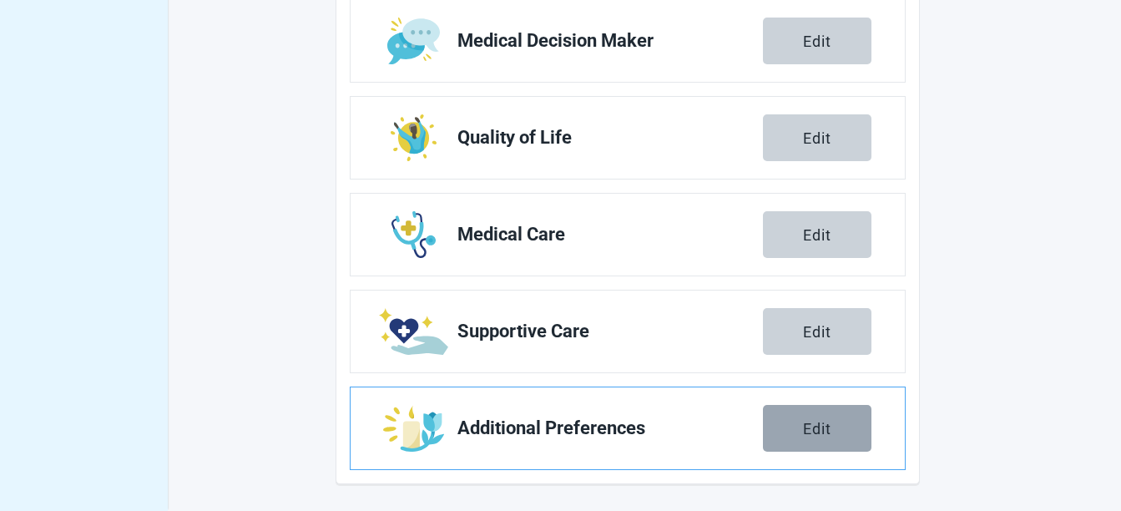
click at [798, 438] on button "Edit" at bounding box center [817, 428] width 108 height 47
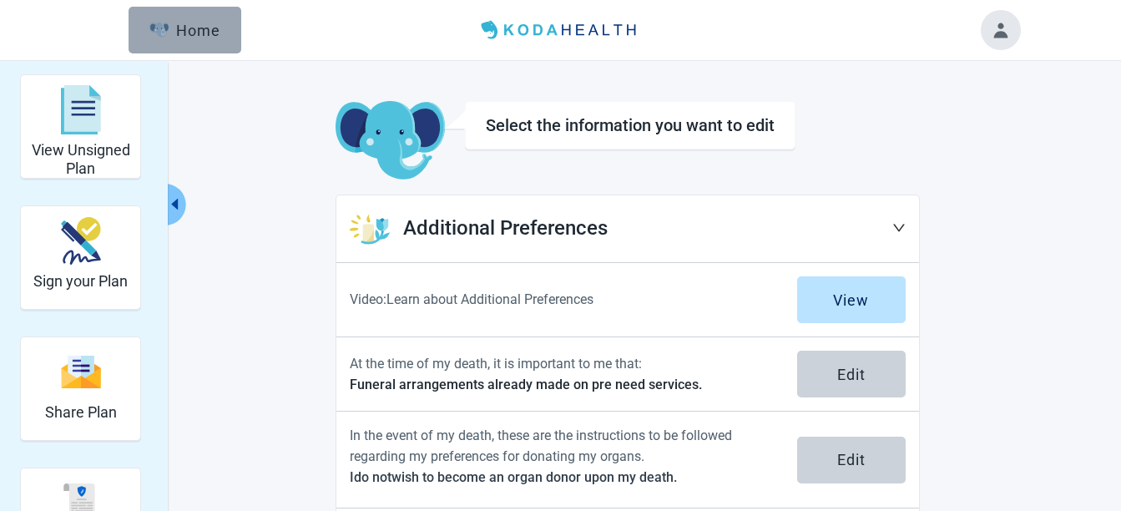
click at [209, 40] on button "Home" at bounding box center [185, 30] width 113 height 47
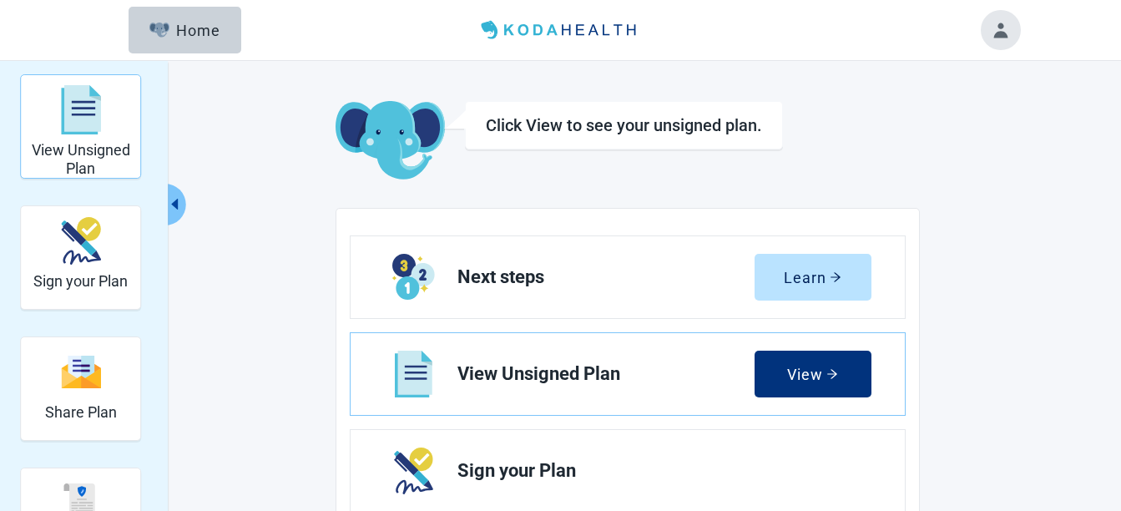
click at [98, 139] on div "View Unsigned Plan" at bounding box center [81, 126] width 106 height 96
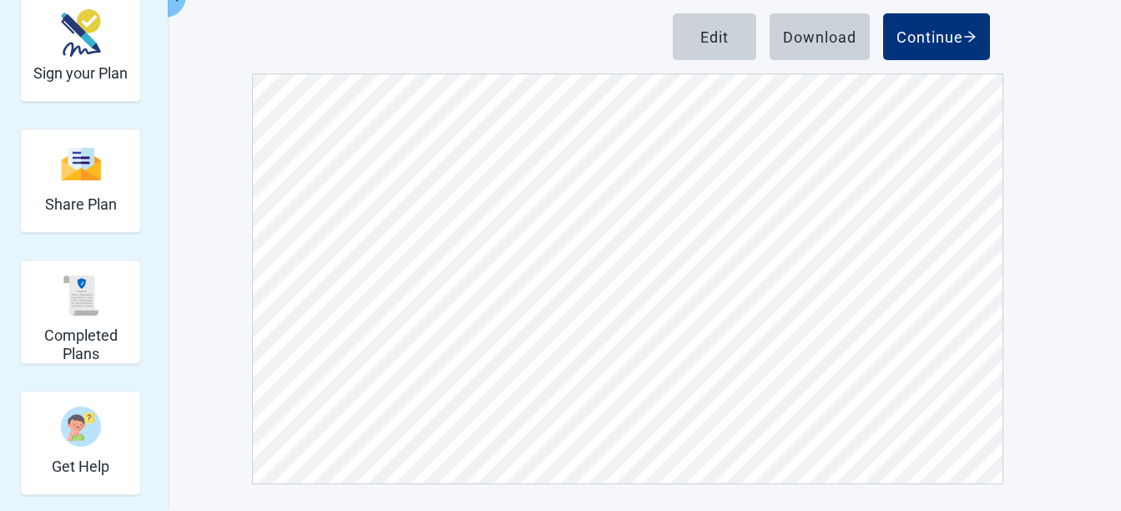
scroll to position [14442, 0]
click at [935, 38] on div "Continue" at bounding box center [936, 36] width 80 height 17
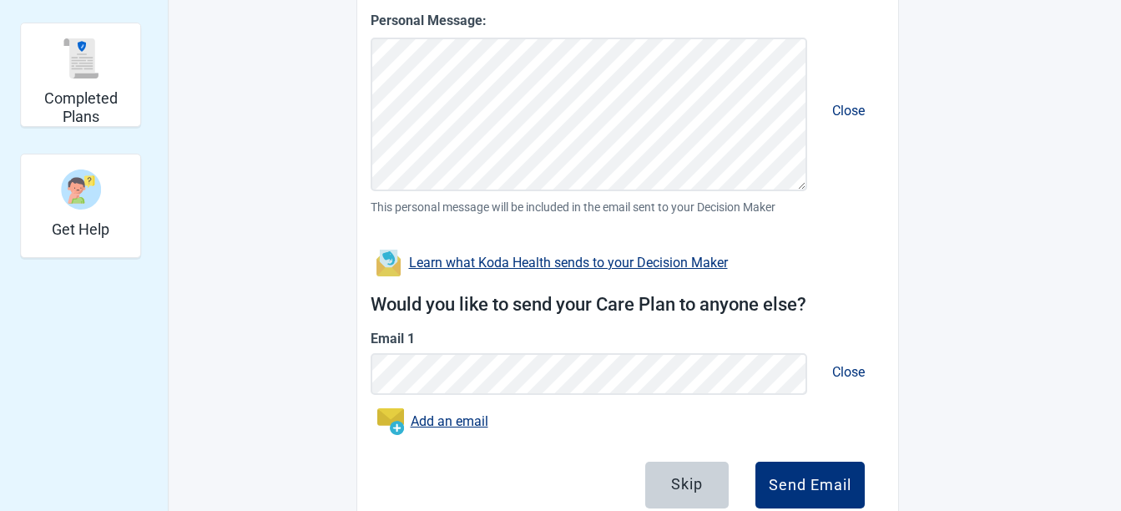
scroll to position [503, 0]
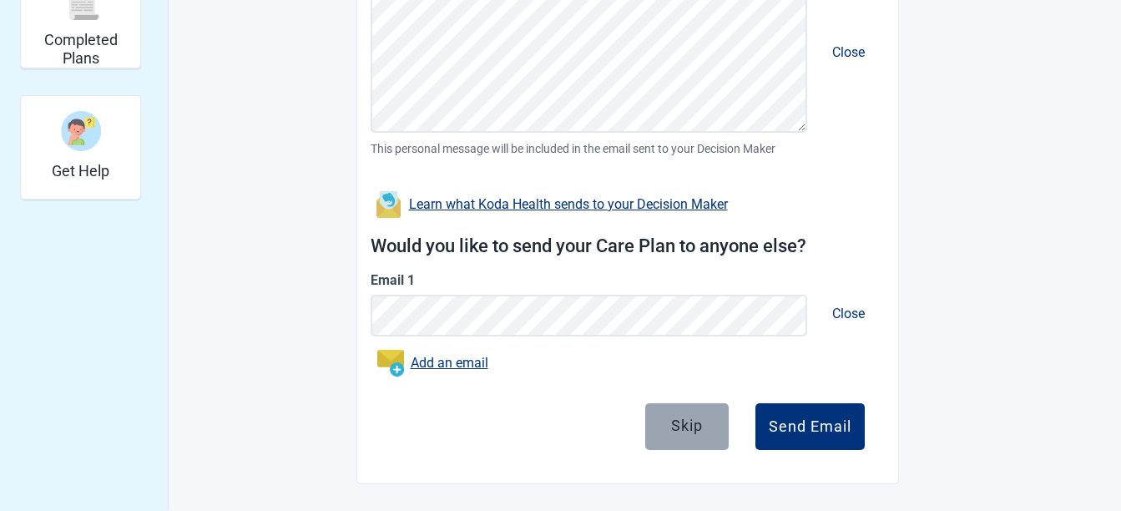
click at [680, 429] on div "Skip" at bounding box center [687, 424] width 32 height 17
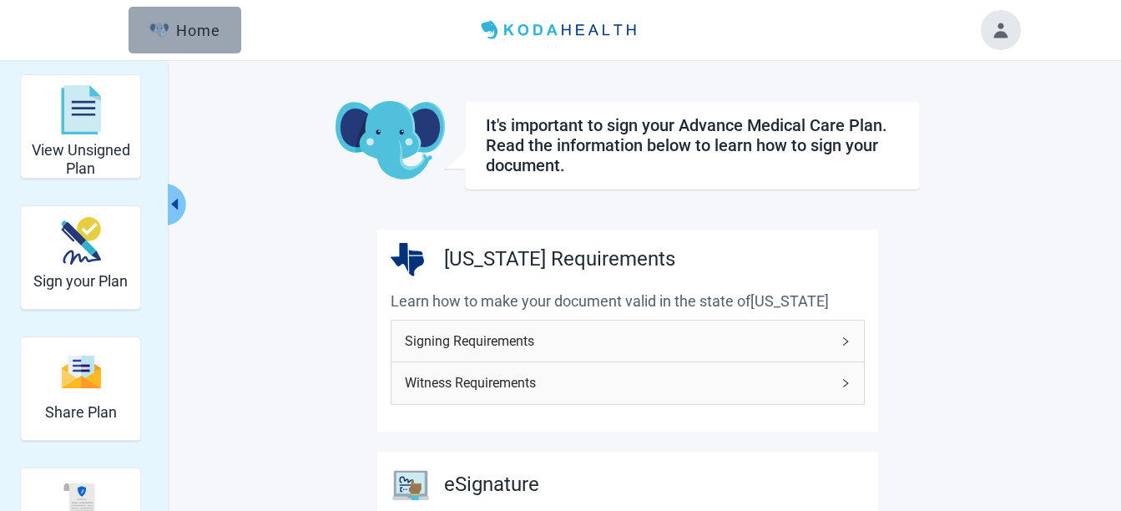
click at [214, 37] on div "Home" at bounding box center [185, 30] width 72 height 17
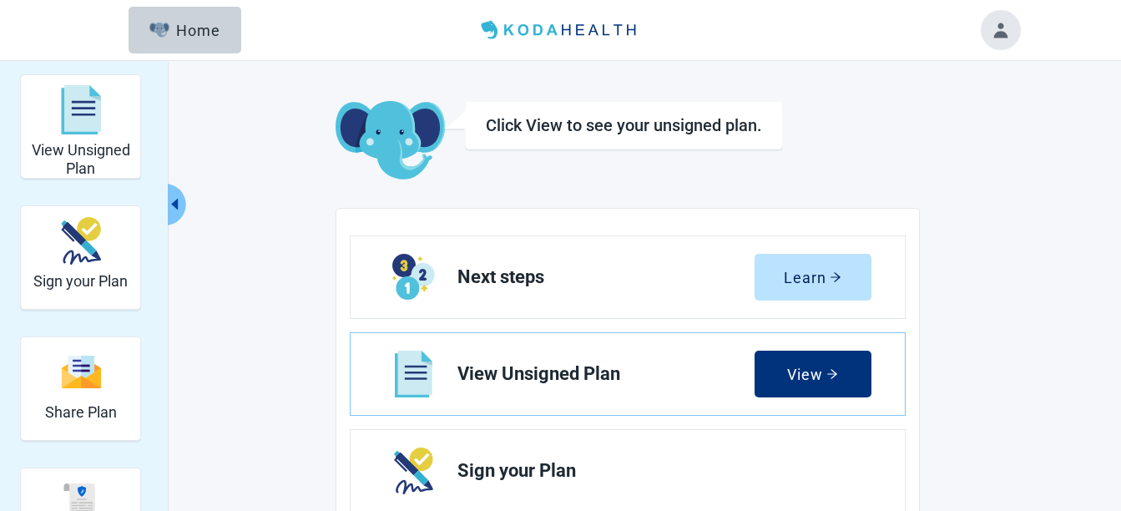
click at [1001, 35] on button "Toggle account menu" at bounding box center [1001, 30] width 40 height 40
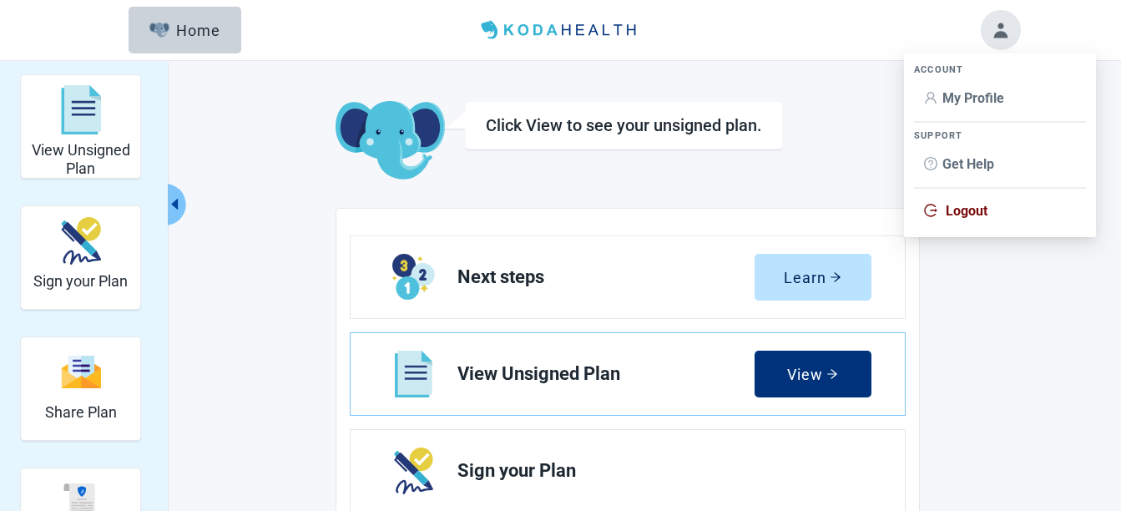
click at [967, 213] on span "Logout" at bounding box center [967, 211] width 42 height 16
